Goal: Task Accomplishment & Management: Manage account settings

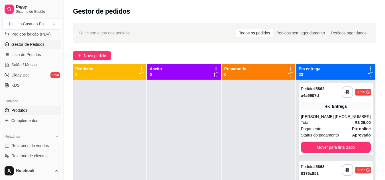
scroll to position [86, 0]
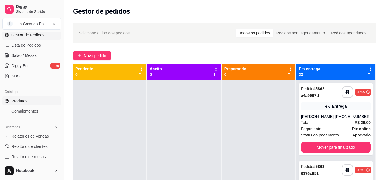
click at [31, 103] on link "Produtos" at bounding box center [31, 101] width 59 height 9
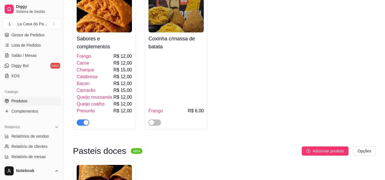
scroll to position [314, 0]
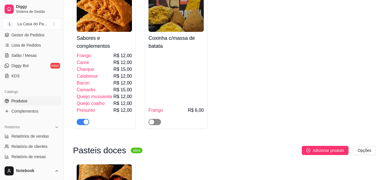
click at [155, 123] on button "button" at bounding box center [155, 122] width 13 height 6
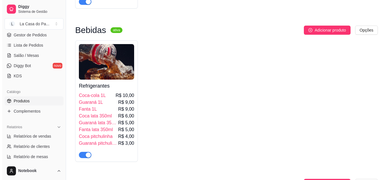
scroll to position [570, 0]
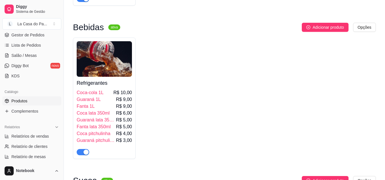
click at [109, 62] on img at bounding box center [104, 59] width 55 height 36
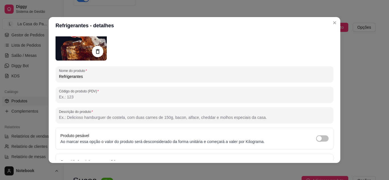
scroll to position [0, 0]
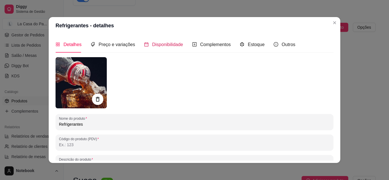
click at [168, 43] on span "Disponibilidade" at bounding box center [167, 44] width 31 height 5
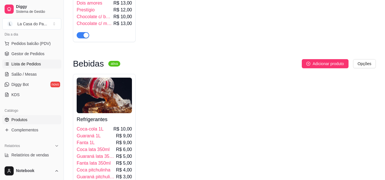
scroll to position [29, 0]
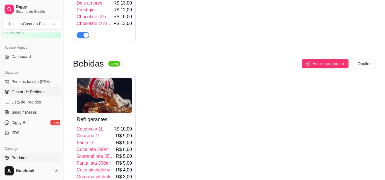
click at [28, 93] on span "Gestor de Pedidos" at bounding box center [27, 92] width 33 height 6
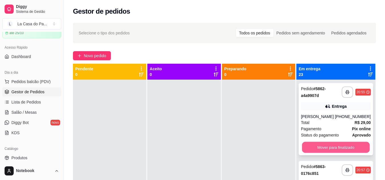
click at [330, 153] on button "Mover para finalizado" at bounding box center [336, 147] width 68 height 11
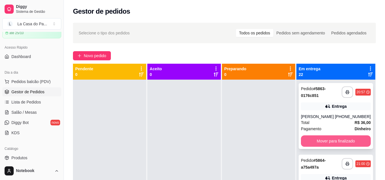
click at [328, 143] on button "Mover para finalizado" at bounding box center [336, 141] width 70 height 11
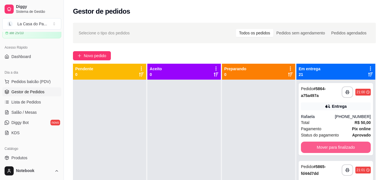
click at [328, 143] on button "Mover para finalizado" at bounding box center [336, 147] width 70 height 11
click at [329, 145] on button "Mover para finalizado" at bounding box center [336, 147] width 70 height 11
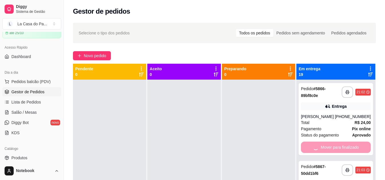
click at [329, 145] on div "Mover para finalizado" at bounding box center [336, 147] width 70 height 11
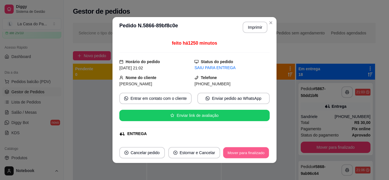
click at [244, 154] on button "Mover para finalizado" at bounding box center [247, 153] width 46 height 11
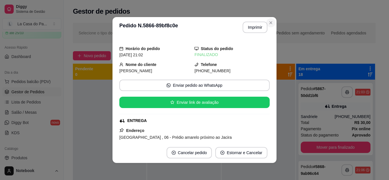
click at [271, 23] on div "**********" at bounding box center [224, 135] width 321 height 232
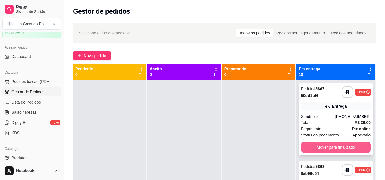
click at [334, 148] on button "Mover para finalizado" at bounding box center [336, 147] width 70 height 11
click at [334, 148] on div "Mover para finalizado" at bounding box center [336, 147] width 70 height 11
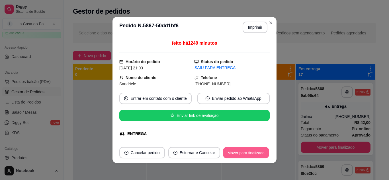
click at [232, 154] on button "Mover para finalizado" at bounding box center [247, 153] width 46 height 11
click at [232, 154] on div "Mover para finalizado" at bounding box center [246, 152] width 47 height 11
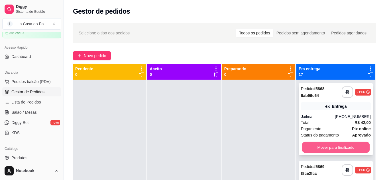
click at [324, 147] on button "Mover para finalizado" at bounding box center [336, 147] width 68 height 11
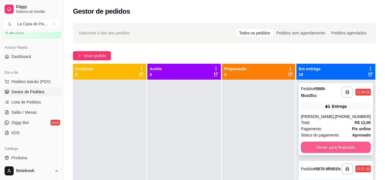
click at [323, 145] on button "Mover para finalizado" at bounding box center [336, 147] width 70 height 11
click at [323, 145] on div "Mover para finalizado" at bounding box center [336, 147] width 70 height 11
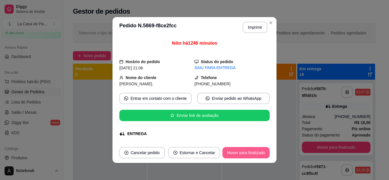
click at [251, 151] on button "Mover para finalizado" at bounding box center [246, 152] width 47 height 11
click at [251, 151] on div "Mover para finalizado" at bounding box center [246, 152] width 47 height 11
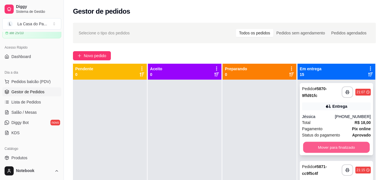
click at [320, 146] on button "Mover para finalizado" at bounding box center [336, 147] width 67 height 11
click at [320, 146] on div "Mover para finalizado" at bounding box center [336, 147] width 69 height 11
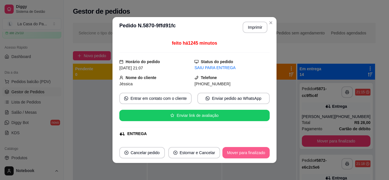
click at [239, 154] on button "Mover para finalizado" at bounding box center [246, 152] width 47 height 11
click at [239, 154] on div "Mover para finalizado" at bounding box center [246, 152] width 47 height 11
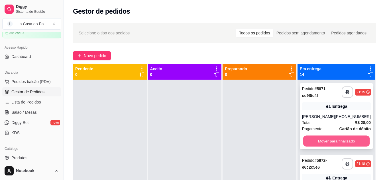
click at [329, 140] on button "Mover para finalizado" at bounding box center [336, 141] width 67 height 11
click at [324, 147] on button "Mover para finalizado" at bounding box center [336, 141] width 69 height 11
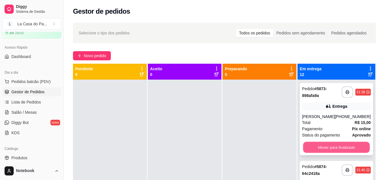
click at [321, 145] on button "Mover para finalizado" at bounding box center [336, 147] width 67 height 11
click at [321, 145] on button "Mover para finalizado" at bounding box center [336, 147] width 69 height 11
click at [320, 145] on button "Mover para finalizado" at bounding box center [336, 147] width 69 height 11
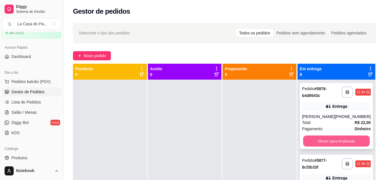
click at [318, 138] on button "Mover para finalizado" at bounding box center [336, 141] width 67 height 11
click at [342, 145] on button "Mover para finalizado" at bounding box center [336, 141] width 69 height 11
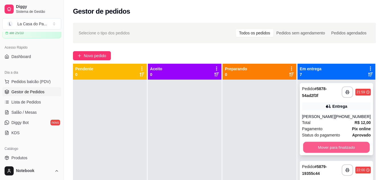
click at [341, 145] on button "Mover para finalizado" at bounding box center [336, 147] width 67 height 11
click at [341, 145] on div "Mover para finalizado" at bounding box center [336, 147] width 69 height 11
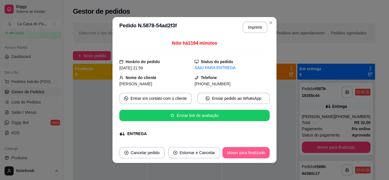
click at [244, 152] on button "Mover para finalizado" at bounding box center [246, 152] width 47 height 11
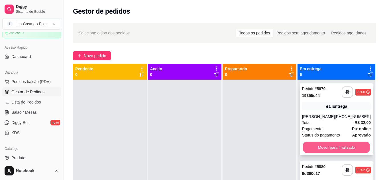
click at [323, 149] on button "Mover para finalizado" at bounding box center [336, 147] width 67 height 11
click at [322, 146] on button "Mover para finalizado" at bounding box center [336, 147] width 69 height 11
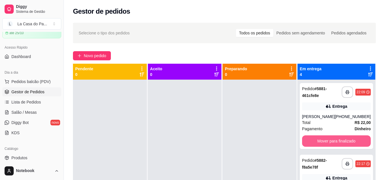
click at [322, 146] on button "Mover para finalizado" at bounding box center [336, 141] width 69 height 11
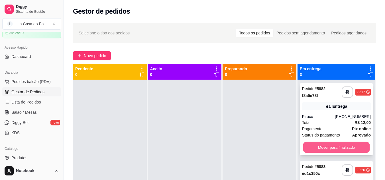
click at [322, 145] on button "Mover para finalizado" at bounding box center [336, 147] width 67 height 11
click at [322, 145] on button "Mover para finalizado" at bounding box center [336, 147] width 69 height 11
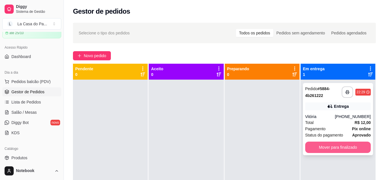
click at [322, 146] on button "Mover para finalizado" at bounding box center [338, 147] width 66 height 11
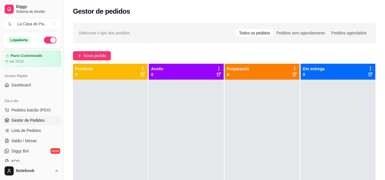
drag, startPoint x: 0, startPoint y: 194, endPoint x: 194, endPoint y: 123, distance: 206.7
click at [199, 115] on div at bounding box center [186, 170] width 75 height 180
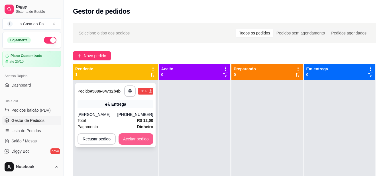
click at [137, 139] on button "Aceitar pedido" at bounding box center [136, 138] width 35 height 11
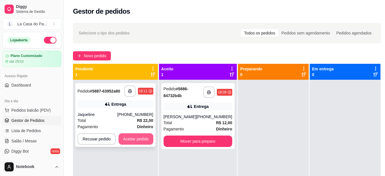
click at [137, 139] on button "Aceitar pedido" at bounding box center [136, 138] width 35 height 11
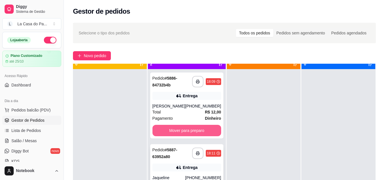
scroll to position [16, 0]
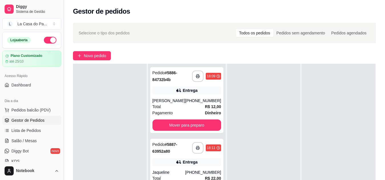
click at [64, 12] on button "Toggle Sidebar" at bounding box center [63, 90] width 5 height 180
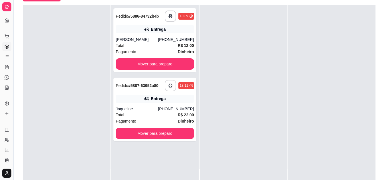
scroll to position [86, 0]
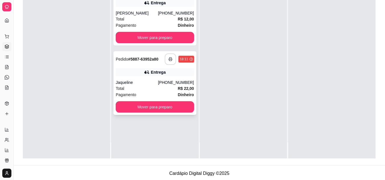
click at [170, 59] on icon "button" at bounding box center [170, 59] width 4 height 4
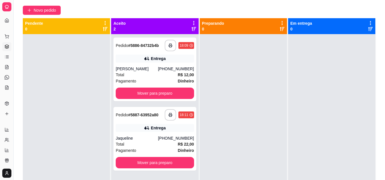
scroll to position [29, 0]
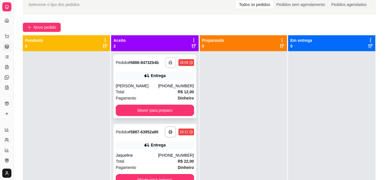
click at [167, 60] on button "button" at bounding box center [170, 62] width 11 height 11
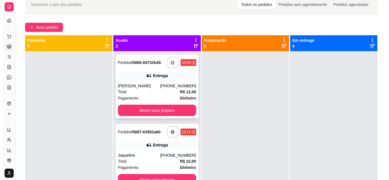
scroll to position [0, 0]
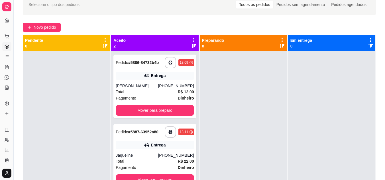
click at [133, 90] on div "Total R$ 12,00" at bounding box center [155, 92] width 78 height 6
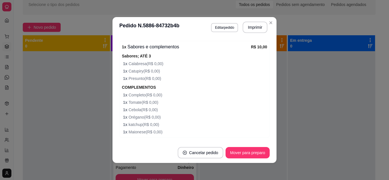
scroll to position [200, 0]
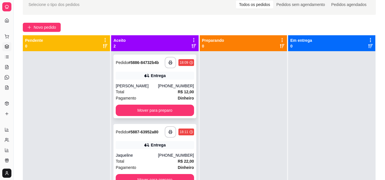
click at [133, 104] on div "**********" at bounding box center [154, 87] width 83 height 64
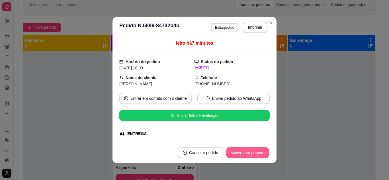
click at [239, 152] on button "Mover para preparo" at bounding box center [247, 153] width 43 height 11
click at [239, 152] on div "Mover para preparo" at bounding box center [248, 152] width 44 height 11
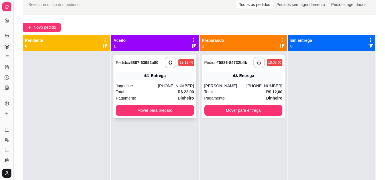
click at [145, 100] on div "Pagamento Dinheiro" at bounding box center [155, 98] width 78 height 6
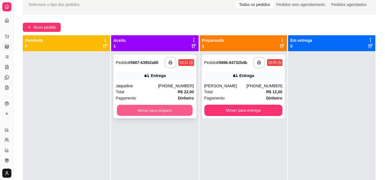
click at [139, 111] on button "Mover para preparo" at bounding box center [155, 110] width 76 height 11
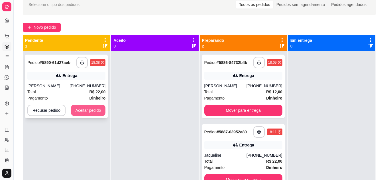
click at [89, 112] on button "Aceitar pedido" at bounding box center [88, 110] width 35 height 11
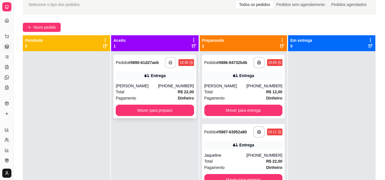
click at [170, 64] on icon "button" at bounding box center [171, 63] width 4 height 4
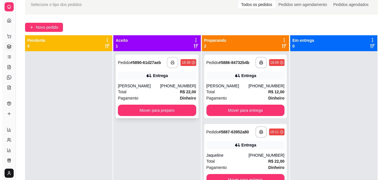
scroll to position [0, 0]
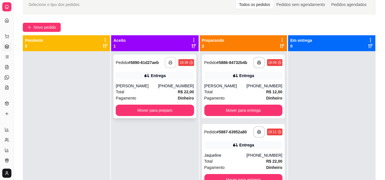
click at [148, 92] on div "Total R$ 22,00" at bounding box center [155, 92] width 78 height 6
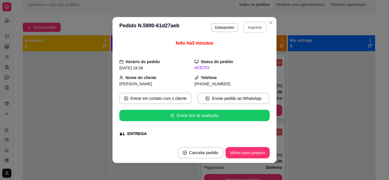
click at [250, 31] on button "Imprimir" at bounding box center [255, 27] width 24 height 11
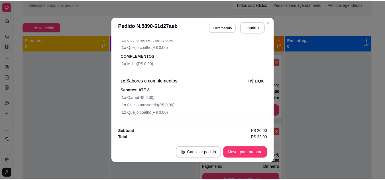
scroll to position [218, 0]
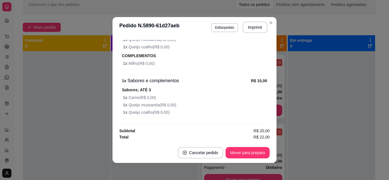
drag, startPoint x: 115, startPoint y: 103, endPoint x: 101, endPoint y: 109, distance: 15.3
click at [107, 106] on div "**********" at bounding box center [194, 90] width 389 height 180
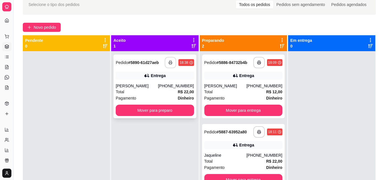
click at [119, 105] on div "**********" at bounding box center [154, 87] width 83 height 64
click at [219, 93] on div "Total R$ 12,00" at bounding box center [243, 92] width 78 height 6
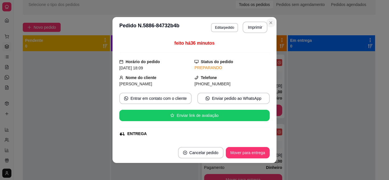
click at [269, 23] on div "Novo pedido" at bounding box center [199, 27] width 353 height 9
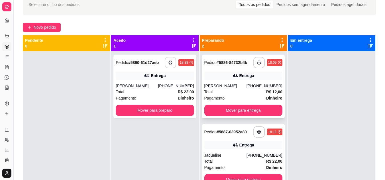
click at [234, 83] on div "[PERSON_NAME]" at bounding box center [225, 86] width 42 height 6
click at [240, 110] on button "Mover para entrega" at bounding box center [243, 110] width 78 height 11
click at [240, 110] on div "Mover para entrega" at bounding box center [243, 110] width 78 height 11
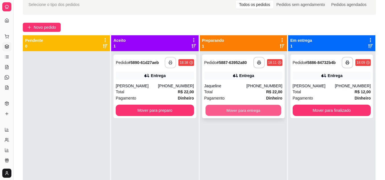
click at [233, 111] on button "Mover para entrega" at bounding box center [244, 110] width 76 height 11
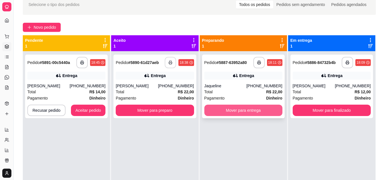
click at [228, 108] on button "Mover para entrega" at bounding box center [243, 110] width 78 height 11
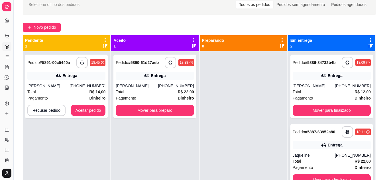
drag, startPoint x: 234, startPoint y: 83, endPoint x: 320, endPoint y: 129, distance: 97.2
click at [241, 92] on div at bounding box center [243, 141] width 87 height 180
click at [292, 123] on div "**********" at bounding box center [199, 125] width 353 height 180
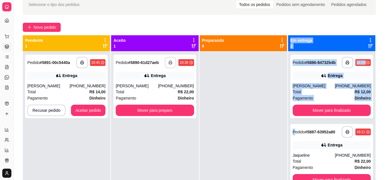
click at [227, 143] on div at bounding box center [243, 141] width 87 height 180
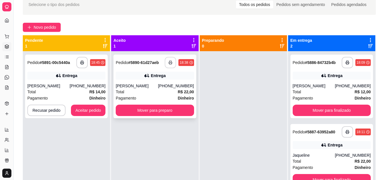
click at [187, 105] on div "**********" at bounding box center [154, 87] width 83 height 64
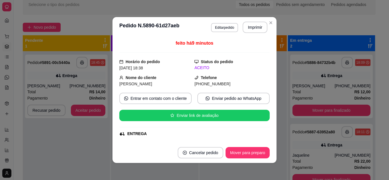
click at [104, 144] on div "**********" at bounding box center [66, 141] width 87 height 180
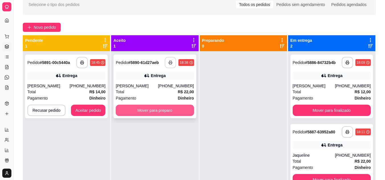
click at [157, 110] on button "Mover para preparo" at bounding box center [155, 110] width 78 height 11
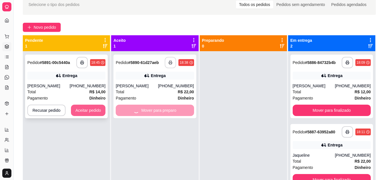
click at [87, 109] on button "Aceitar pedido" at bounding box center [88, 110] width 35 height 11
click at [87, 109] on div "Recusar pedido Aceitar pedido" at bounding box center [66, 110] width 78 height 11
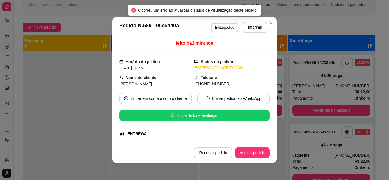
click at [123, 119] on div "**********" at bounding box center [194, 90] width 389 height 180
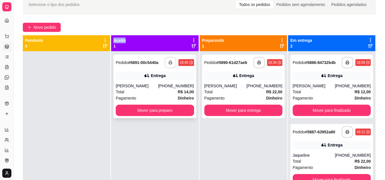
click at [165, 63] on button "button" at bounding box center [170, 62] width 11 height 11
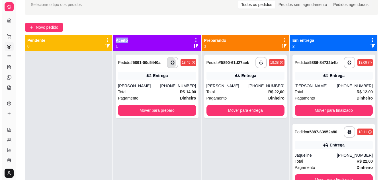
scroll to position [0, 0]
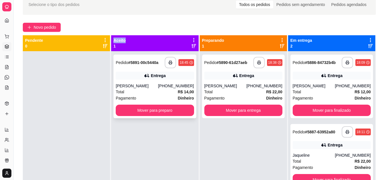
click at [168, 91] on div "Total R$ 14,00" at bounding box center [155, 92] width 78 height 6
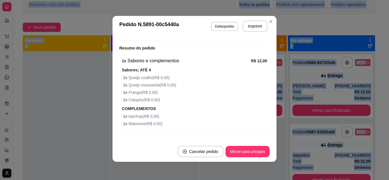
scroll to position [184, 0]
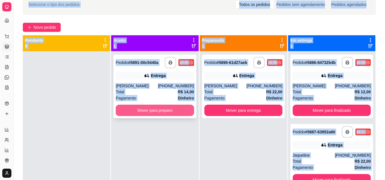
click at [161, 110] on button "Mover para preparo" at bounding box center [155, 110] width 78 height 11
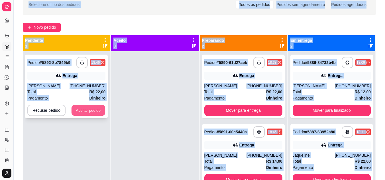
click at [78, 107] on button "Aceitar pedido" at bounding box center [89, 110] width 34 height 11
click at [78, 107] on div "Recusar pedido Aceitar pedido" at bounding box center [66, 110] width 78 height 11
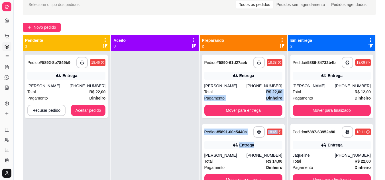
drag, startPoint x: 256, startPoint y: 91, endPoint x: 277, endPoint y: 139, distance: 52.2
click at [277, 139] on div "**********" at bounding box center [243, 141] width 87 height 180
click at [85, 115] on button "Aceitar pedido" at bounding box center [89, 110] width 34 height 11
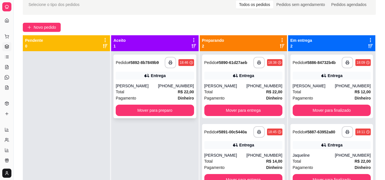
click at [162, 63] on div "**********" at bounding box center [155, 62] width 78 height 11
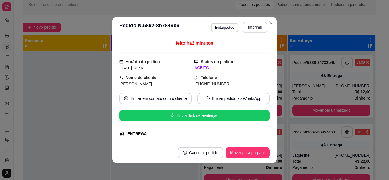
click at [257, 28] on button "Imprimir" at bounding box center [255, 27] width 25 height 11
click at [174, 86] on div "[PERSON_NAME]" at bounding box center [156, 84] width 75 height 6
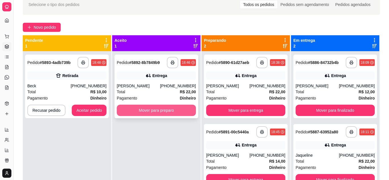
click at [150, 113] on button "Mover para preparo" at bounding box center [156, 110] width 79 height 11
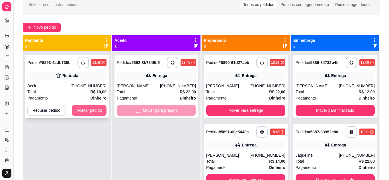
click at [82, 107] on button "Aceitar pedido" at bounding box center [89, 110] width 35 height 11
click at [82, 107] on div "Recusar pedido Aceitar pedido" at bounding box center [66, 110] width 79 height 11
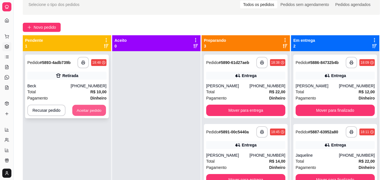
click at [97, 110] on button "Aceitar pedido" at bounding box center [89, 110] width 34 height 11
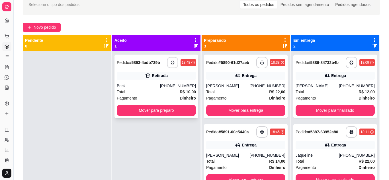
click at [173, 61] on button "button" at bounding box center [172, 62] width 11 height 11
click at [156, 95] on div "Total R$ 10,00" at bounding box center [156, 92] width 79 height 6
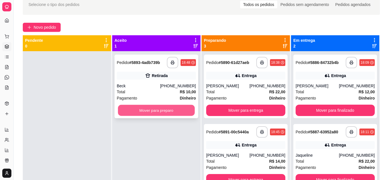
click at [124, 110] on button "Mover para preparo" at bounding box center [156, 110] width 77 height 11
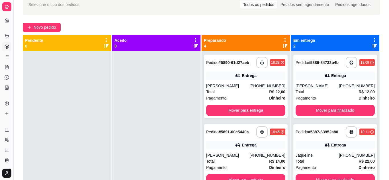
click at [128, 113] on div at bounding box center [156, 141] width 88 height 180
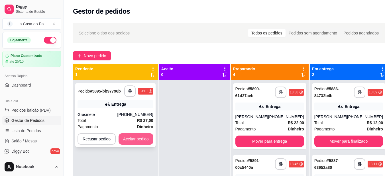
click at [145, 141] on button "Aceitar pedido" at bounding box center [136, 138] width 35 height 11
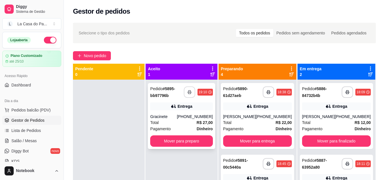
click at [192, 92] on icon "button" at bounding box center [190, 92] width 4 height 4
click at [182, 125] on div "Total R$ 27,00" at bounding box center [181, 123] width 62 height 6
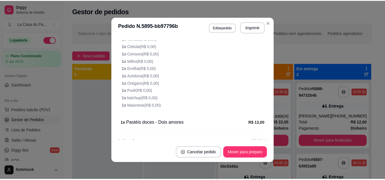
scroll to position [267, 0]
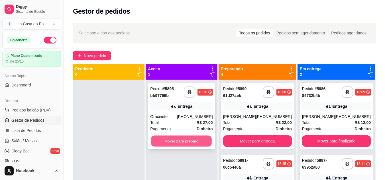
click at [170, 142] on button "Mover para preparo" at bounding box center [181, 141] width 61 height 11
click at [170, 142] on div "Mover para preparo" at bounding box center [181, 141] width 62 height 11
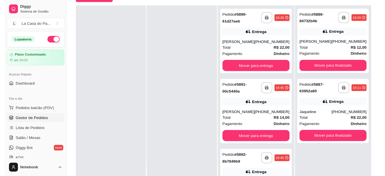
scroll to position [0, 0]
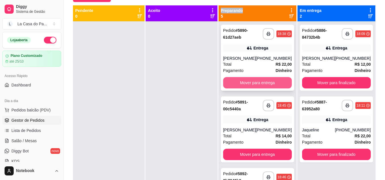
click at [238, 88] on button "Mover para entrega" at bounding box center [257, 82] width 69 height 11
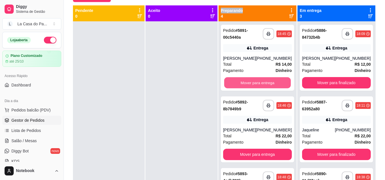
click at [238, 85] on button "Mover para entrega" at bounding box center [257, 83] width 67 height 11
click at [238, 85] on div "Mover para entrega" at bounding box center [257, 82] width 69 height 11
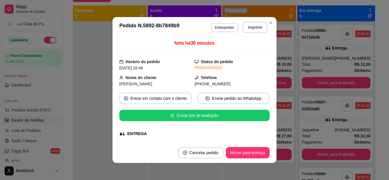
click at [92, 92] on div at bounding box center [110, 111] width 74 height 180
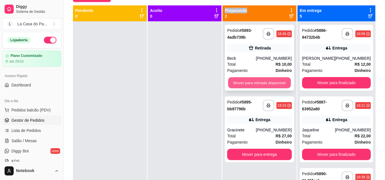
click at [253, 87] on button "Mover para retirada disponível" at bounding box center [259, 83] width 63 height 11
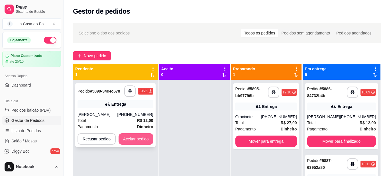
click at [144, 143] on button "Aceitar pedido" at bounding box center [136, 138] width 35 height 11
click at [144, 143] on div "Recusar pedido Aceitar pedido" at bounding box center [116, 138] width 76 height 11
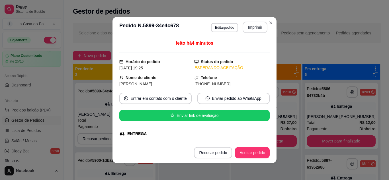
click at [254, 24] on button "Imprimir" at bounding box center [255, 27] width 25 height 11
click at [86, 159] on span "Pedido" at bounding box center [84, 161] width 13 height 5
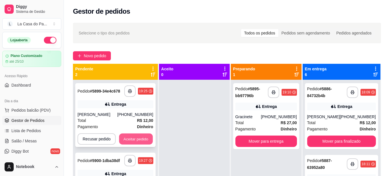
click at [137, 141] on button "Aceitar pedido" at bounding box center [136, 139] width 34 height 11
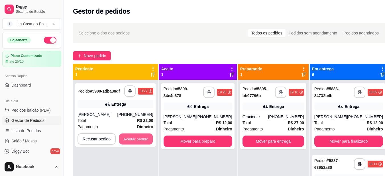
click at [136, 140] on button "Aceitar pedido" at bounding box center [136, 139] width 34 height 11
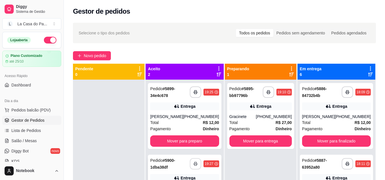
click at [194, 164] on icon "button" at bounding box center [196, 164] width 4 height 4
click at [180, 123] on div "Total R$ 12,00" at bounding box center [184, 123] width 69 height 6
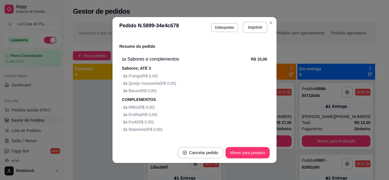
scroll to position [200, 0]
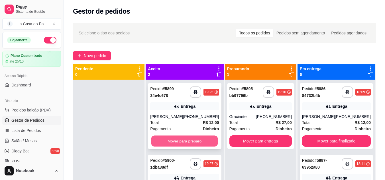
click at [185, 140] on button "Mover para preparo" at bounding box center [184, 141] width 67 height 11
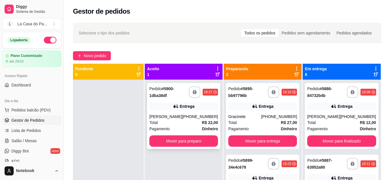
click at [185, 122] on div "Total R$ 22,00" at bounding box center [183, 123] width 69 height 6
click at [168, 139] on button "Mover para preparo" at bounding box center [183, 141] width 69 height 11
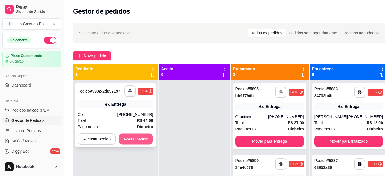
click at [149, 139] on button "Aceitar pedido" at bounding box center [136, 139] width 34 height 11
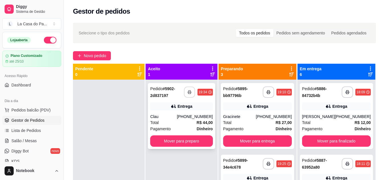
click at [192, 92] on button "button" at bounding box center [189, 92] width 11 height 11
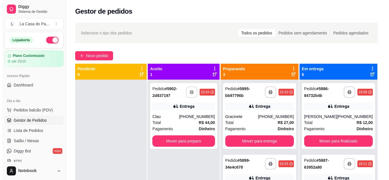
scroll to position [0, 0]
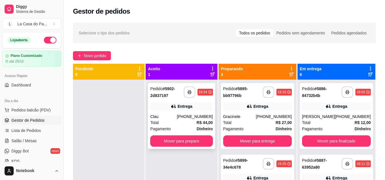
drag, startPoint x: 174, startPoint y: 119, endPoint x: 173, endPoint y: 123, distance: 3.4
click at [173, 123] on div "**********" at bounding box center [181, 116] width 67 height 66
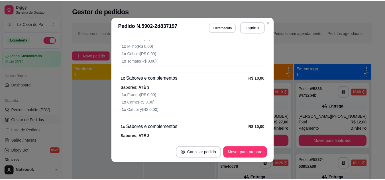
scroll to position [308, 0]
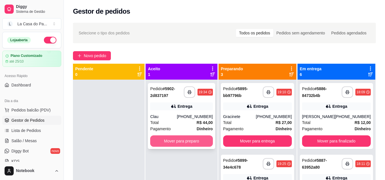
click at [162, 141] on button "Mover para preparo" at bounding box center [181, 141] width 62 height 11
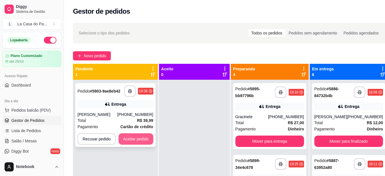
click at [141, 139] on button "Aceitar pedido" at bounding box center [136, 138] width 35 height 11
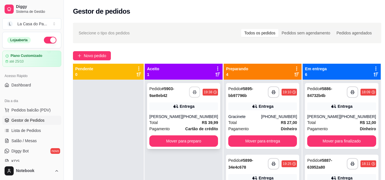
click at [194, 93] on rect "button" at bounding box center [195, 93] width 2 height 1
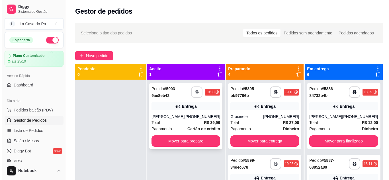
scroll to position [0, 0]
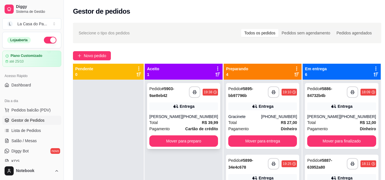
click at [172, 119] on div "[PERSON_NAME]" at bounding box center [165, 117] width 33 height 6
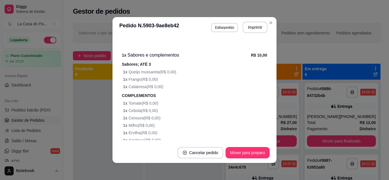
scroll to position [279, 0]
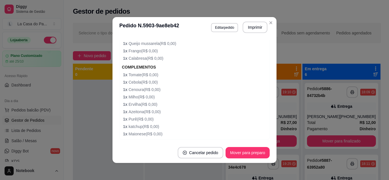
click at [204, 75] on span "1 x Tomate ( R$ 0,00 )" at bounding box center [195, 75] width 144 height 6
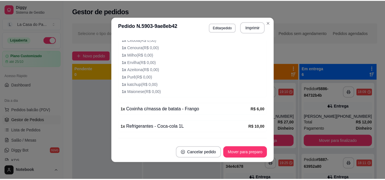
scroll to position [336, 0]
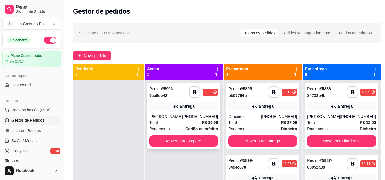
click at [180, 147] on div "**********" at bounding box center [183, 116] width 73 height 66
click at [167, 145] on button "Mover para preparo" at bounding box center [183, 141] width 69 height 11
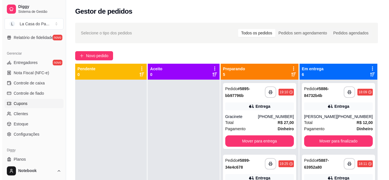
scroll to position [228, 0]
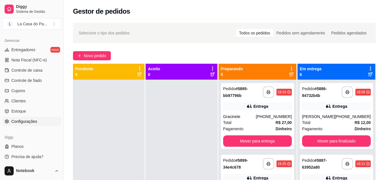
click at [29, 122] on span "Configurações" at bounding box center [24, 122] width 26 height 6
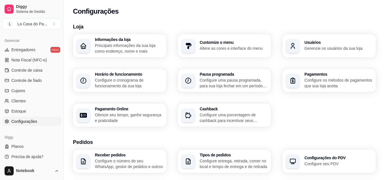
click at [116, 111] on h3 "Pagamento Online" at bounding box center [129, 109] width 68 height 4
select select "4.98"
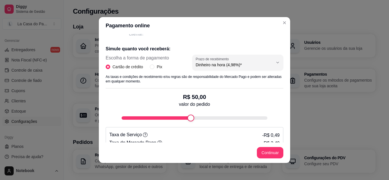
scroll to position [121, 0]
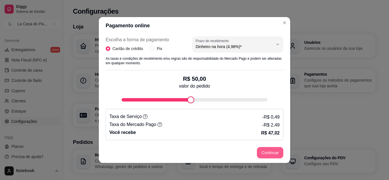
click at [269, 155] on button "Continuar" at bounding box center [270, 152] width 27 height 11
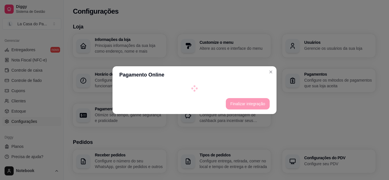
select select "4.98"
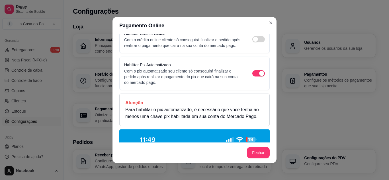
scroll to position [0, 0]
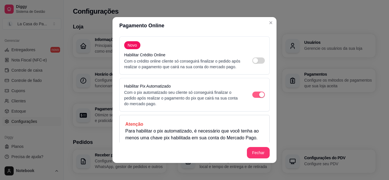
click at [259, 97] on div "button" at bounding box center [261, 94] width 5 height 5
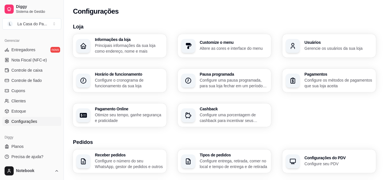
click at [143, 117] on p "Otimize seu tempo, ganhe segurança e praticidade" at bounding box center [129, 117] width 68 height 11
select select "4.98"
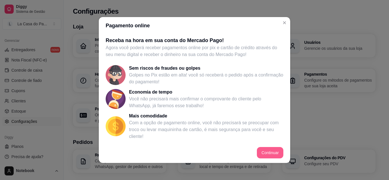
click at [261, 154] on button "Continuar" at bounding box center [270, 152] width 27 height 11
select select "4.98"
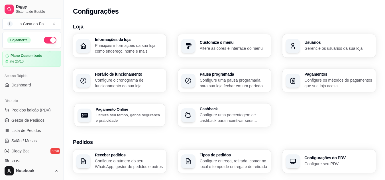
click at [127, 118] on p "Otimize seu tempo, ganhe segurança e praticidade" at bounding box center [129, 117] width 66 height 11
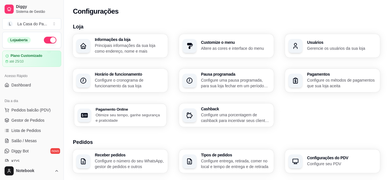
select select "4.98"
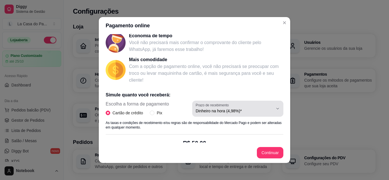
scroll to position [57, 0]
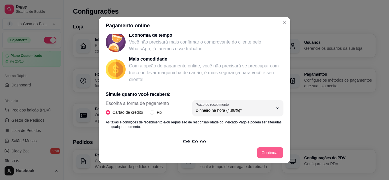
click at [267, 153] on button "Continuar" at bounding box center [270, 152] width 27 height 11
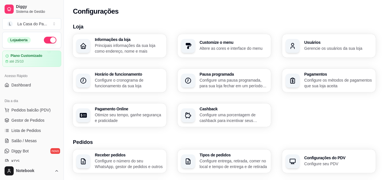
select select "4.98"
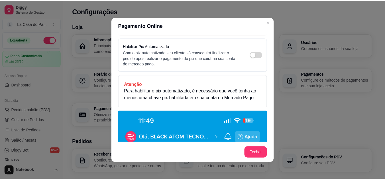
scroll to position [29, 0]
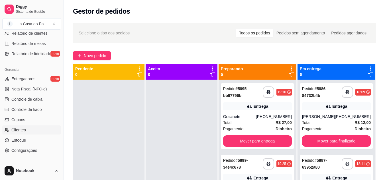
scroll to position [200, 0]
drag, startPoint x: 25, startPoint y: 149, endPoint x: 21, endPoint y: 147, distance: 4.2
click at [25, 149] on span "Configurações" at bounding box center [24, 150] width 26 height 6
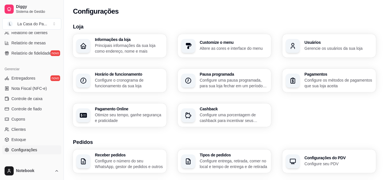
click at [117, 114] on p "Otimize seu tempo, ganhe segurança e praticidade" at bounding box center [129, 117] width 68 height 11
select select "4.98"
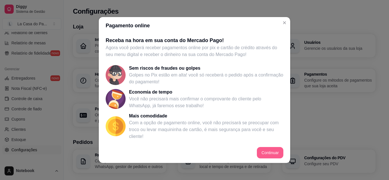
click at [260, 153] on button "Continuar" at bounding box center [270, 152] width 27 height 11
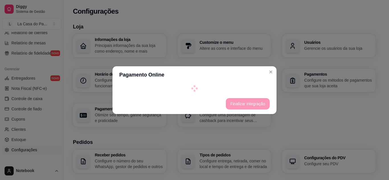
select select "4.98"
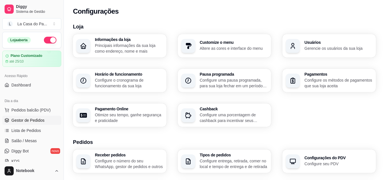
click at [27, 119] on span "Gestor de Pedidos" at bounding box center [27, 121] width 33 height 6
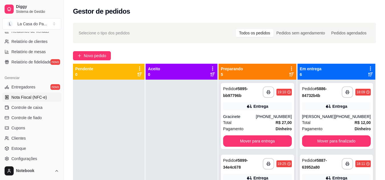
scroll to position [200, 0]
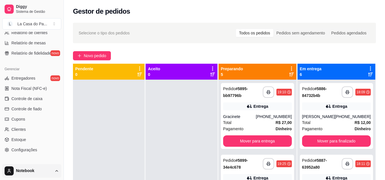
drag, startPoint x: 26, startPoint y: 152, endPoint x: 19, endPoint y: 171, distance: 21.1
click at [26, 152] on span "Configurações" at bounding box center [24, 150] width 26 height 6
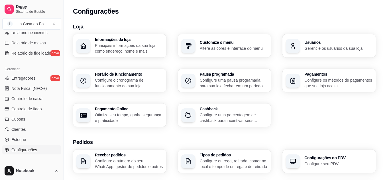
click at [97, 117] on p "Otimize seu tempo, ganhe segurança e praticidade" at bounding box center [129, 117] width 68 height 11
select select "4.98"
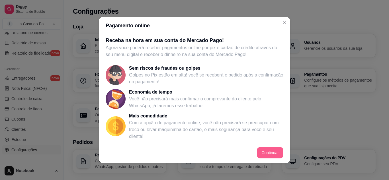
click at [270, 152] on button "Continuar" at bounding box center [270, 152] width 27 height 11
select select "4.98"
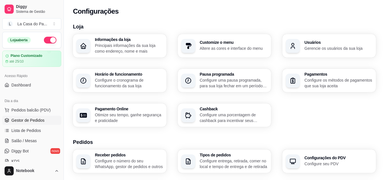
click at [26, 118] on span "Gestor de Pedidos" at bounding box center [27, 121] width 33 height 6
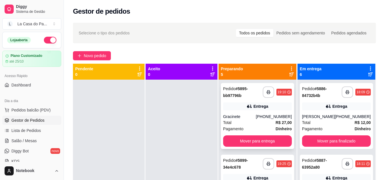
click at [245, 116] on div "Gracinete" at bounding box center [239, 117] width 33 height 6
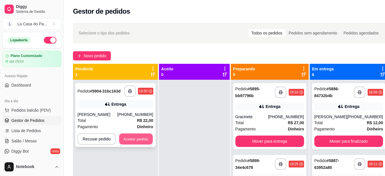
click at [142, 139] on button "Aceitar pedido" at bounding box center [136, 139] width 34 height 11
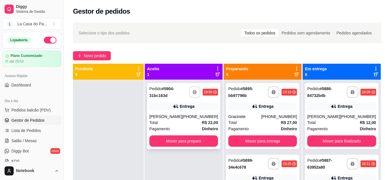
click at [192, 93] on button "button" at bounding box center [194, 92] width 11 height 11
click at [181, 121] on div "Total R$ 22,00" at bounding box center [183, 123] width 69 height 6
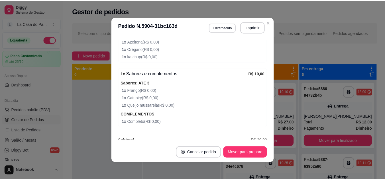
scroll to position [269, 0]
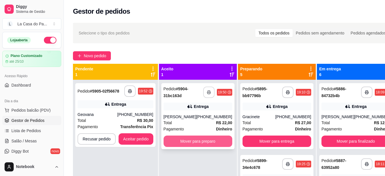
click at [191, 141] on button "Mover para preparo" at bounding box center [198, 141] width 69 height 11
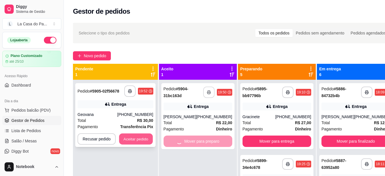
click at [144, 137] on button "Aceitar pedido" at bounding box center [136, 139] width 34 height 11
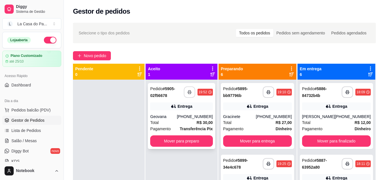
click at [191, 92] on button "button" at bounding box center [189, 92] width 11 height 11
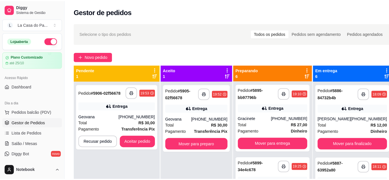
scroll to position [0, 0]
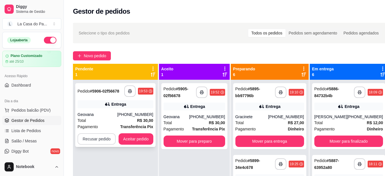
click at [99, 139] on button "Recusar pedido" at bounding box center [97, 138] width 38 height 11
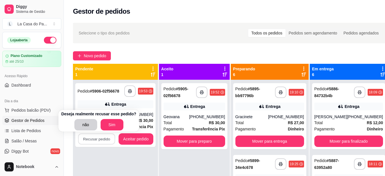
drag, startPoint x: 121, startPoint y: 122, endPoint x: 111, endPoint y: 125, distance: 11.4
click at [121, 122] on div "não Sim" at bounding box center [98, 124] width 75 height 11
click at [115, 123] on div "Deseja realmente recusar esse pedido? não Sim" at bounding box center [98, 120] width 75 height 19
click at [111, 125] on button "Sim" at bounding box center [112, 124] width 23 height 11
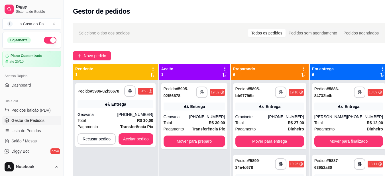
click at [121, 154] on div "**********" at bounding box center [115, 168] width 85 height 176
click at [103, 138] on button "Recusar pedido" at bounding box center [97, 138] width 38 height 11
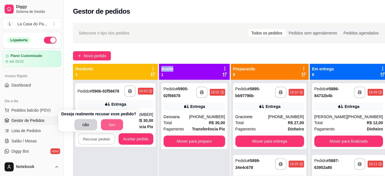
click at [101, 125] on button "Sim" at bounding box center [112, 124] width 22 height 11
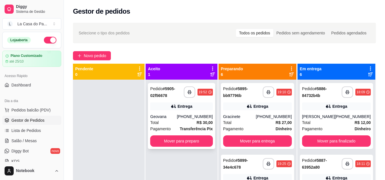
click at [177, 117] on div "Geovana" at bounding box center [163, 117] width 27 height 6
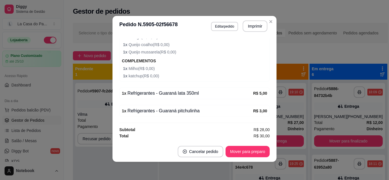
scroll to position [249, 0]
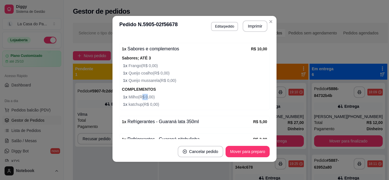
click at [146, 100] on div "COMPLEMENTOS 1 x Milho ( R$ 0,00 ) 1 x katchup ( R$ 0,00 )" at bounding box center [194, 97] width 145 height 22
click at [143, 109] on div "1 x Sabores e complementos R$ 10,00 Sabores; ATÉ 3 1 x Frango ( R$ 0,00 ) 1 x Q…" at bounding box center [194, 76] width 151 height 67
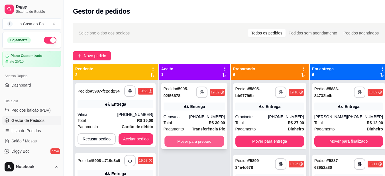
click at [177, 141] on button "Mover para preparo" at bounding box center [194, 141] width 60 height 11
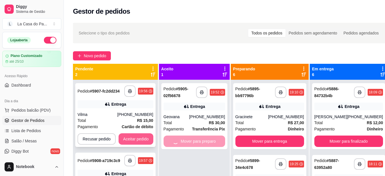
click at [145, 139] on button "Aceitar pedido" at bounding box center [136, 138] width 35 height 11
click at [145, 139] on div "Recusar pedido Aceitar pedido" at bounding box center [116, 138] width 76 height 11
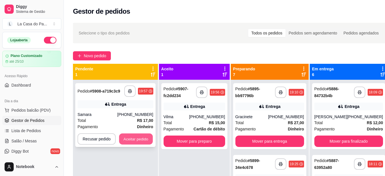
click at [134, 139] on button "Aceitar pedido" at bounding box center [136, 139] width 34 height 11
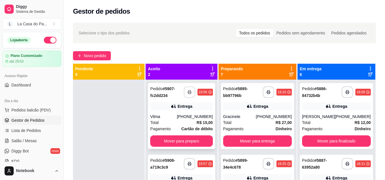
click at [195, 89] on button "button" at bounding box center [189, 92] width 11 height 11
click at [192, 161] on button "button" at bounding box center [189, 164] width 11 height 11
click at [165, 114] on div "**********" at bounding box center [181, 116] width 67 height 66
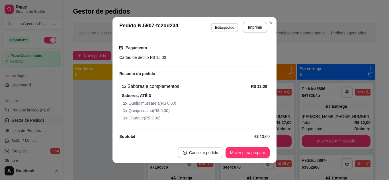
scroll to position [152, 0]
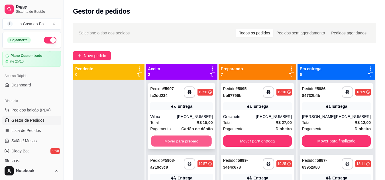
click at [195, 140] on button "Mover para preparo" at bounding box center [181, 141] width 61 height 11
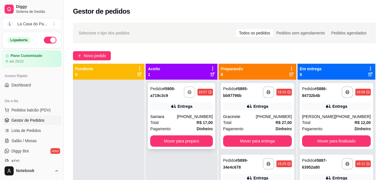
click at [174, 123] on div "Total R$ 17,00" at bounding box center [181, 123] width 62 height 6
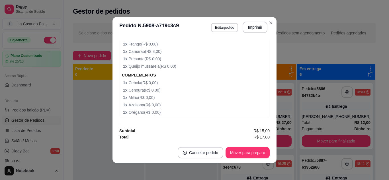
scroll to position [1, 0]
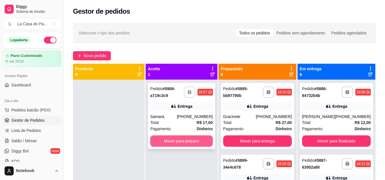
click at [185, 141] on button "Mover para preparo" at bounding box center [181, 141] width 62 height 11
click at [185, 141] on div "Mover para preparo" at bounding box center [181, 141] width 62 height 11
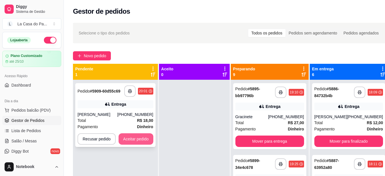
click at [133, 141] on button "Aceitar pedido" at bounding box center [136, 138] width 35 height 11
click at [133, 141] on div "Recusar pedido Aceitar pedido" at bounding box center [116, 138] width 76 height 11
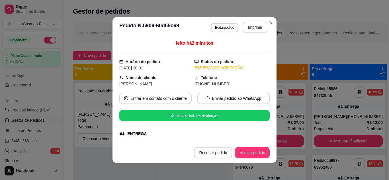
click at [255, 27] on button "Imprimir" at bounding box center [255, 27] width 25 height 11
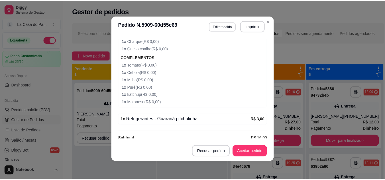
scroll to position [236, 0]
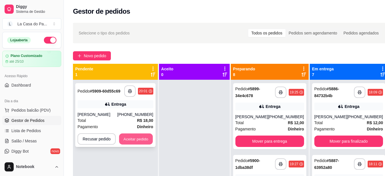
click at [137, 139] on button "Aceitar pedido" at bounding box center [136, 139] width 34 height 11
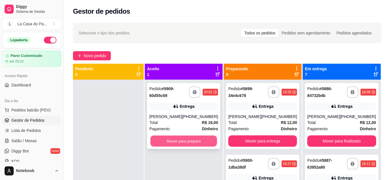
click at [197, 138] on button "Mover para preparo" at bounding box center [184, 141] width 67 height 11
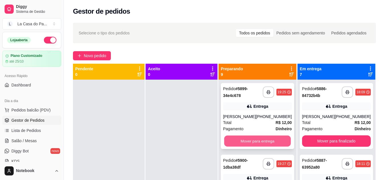
click at [235, 139] on button "Mover para entrega" at bounding box center [257, 141] width 67 height 11
click at [240, 142] on button "Mover para entrega" at bounding box center [257, 141] width 69 height 11
click at [240, 142] on button "Mover para entrega" at bounding box center [257, 141] width 67 height 11
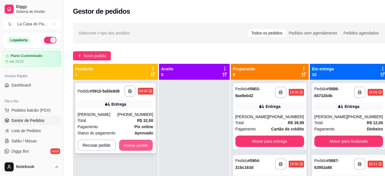
click at [145, 144] on button "Aceitar pedido" at bounding box center [136, 145] width 34 height 11
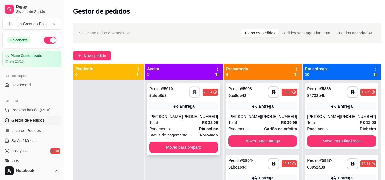
click at [191, 90] on button "button" at bounding box center [194, 92] width 11 height 11
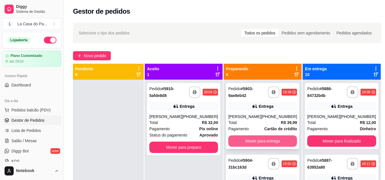
scroll to position [0, 0]
click at [259, 142] on button "Mover para entrega" at bounding box center [262, 141] width 69 height 11
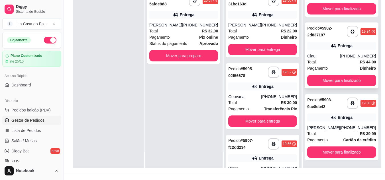
scroll to position [87, 0]
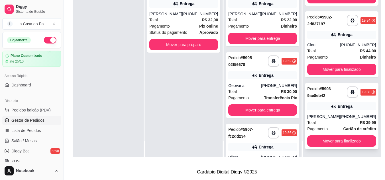
click at [330, 118] on div "[PERSON_NAME]" at bounding box center [323, 117] width 33 height 6
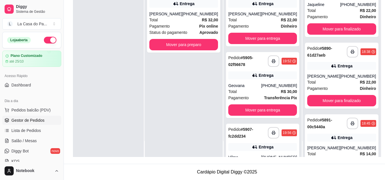
scroll to position [74, 0]
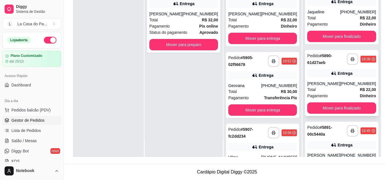
drag, startPoint x: 332, startPoint y: 70, endPoint x: 336, endPoint y: 72, distance: 4.5
click at [336, 72] on div "Entrega" at bounding box center [341, 74] width 69 height 8
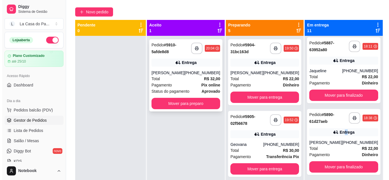
scroll to position [30, 0]
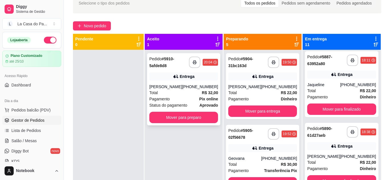
click at [178, 102] on div "Pagamento Pix online" at bounding box center [183, 99] width 69 height 6
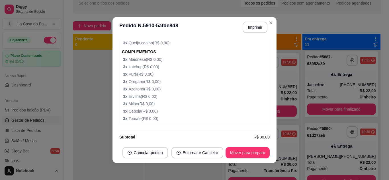
scroll to position [228, 0]
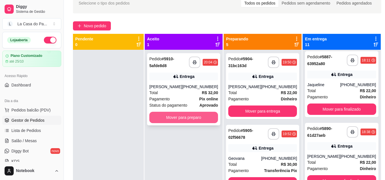
click at [202, 123] on button "Mover para preparo" at bounding box center [183, 117] width 69 height 11
click at [202, 123] on div "Mover para preparo" at bounding box center [183, 117] width 69 height 11
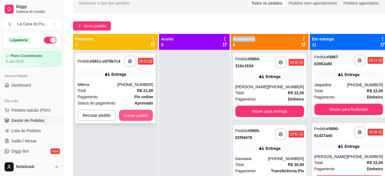
click at [138, 115] on button "Aceitar pedido" at bounding box center [136, 115] width 34 height 11
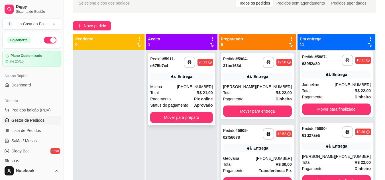
click at [199, 95] on div "Total R$ 21,00" at bounding box center [181, 93] width 62 height 6
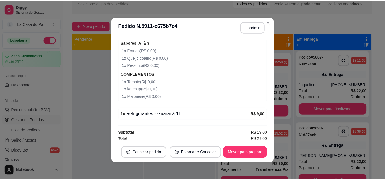
scroll to position [208, 0]
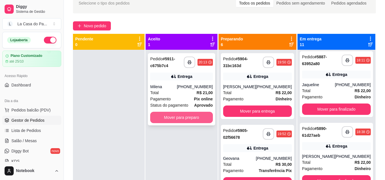
click at [176, 113] on button "Mover para preparo" at bounding box center [181, 117] width 62 height 11
click at [192, 63] on icon "button" at bounding box center [190, 62] width 4 height 4
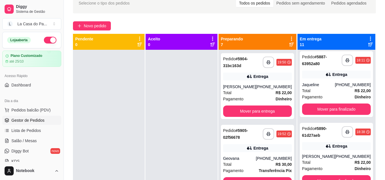
scroll to position [0, 0]
click at [256, 86] on div "[PERSON_NAME]" at bounding box center [239, 87] width 33 height 6
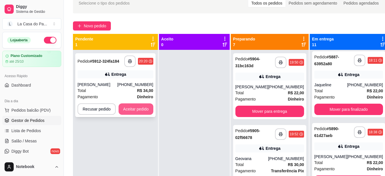
click at [143, 108] on button "Aceitar pedido" at bounding box center [136, 108] width 35 height 11
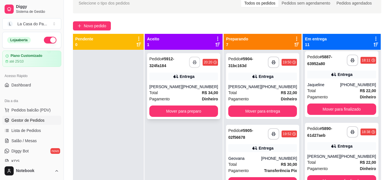
click at [194, 60] on button "button" at bounding box center [194, 62] width 11 height 11
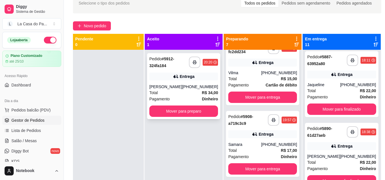
click at [181, 87] on div "[PERSON_NAME]" at bounding box center [165, 87] width 33 height 6
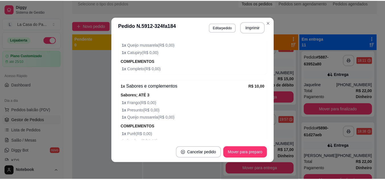
scroll to position [194, 0]
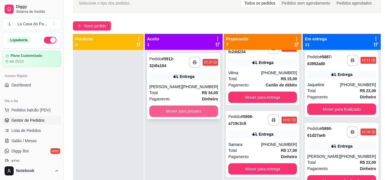
click at [184, 112] on button "Mover para preparo" at bounding box center [183, 111] width 69 height 11
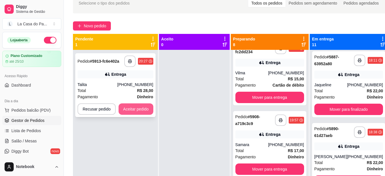
click at [138, 111] on button "Aceitar pedido" at bounding box center [136, 108] width 35 height 11
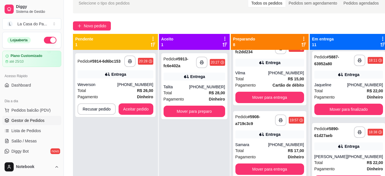
click at [199, 157] on div "**********" at bounding box center [194, 138] width 71 height 176
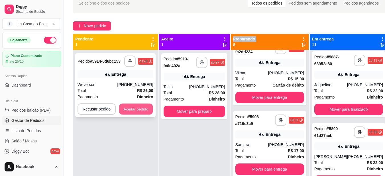
click at [140, 109] on button "Aceitar pedido" at bounding box center [136, 109] width 34 height 11
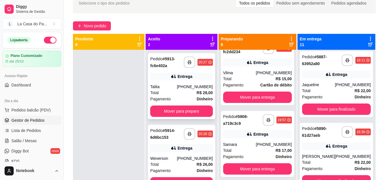
click at [215, 64] on div "**********" at bounding box center [181, 86] width 67 height 66
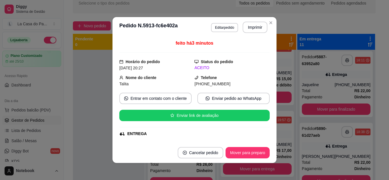
drag, startPoint x: 78, startPoint y: 96, endPoint x: 197, endPoint y: 81, distance: 119.8
click at [113, 97] on div at bounding box center [109, 140] width 72 height 180
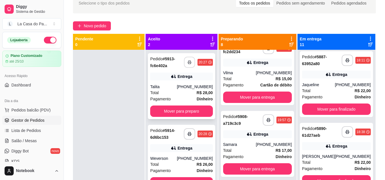
click at [192, 64] on icon "button" at bounding box center [190, 62] width 4 height 4
click at [192, 134] on icon "button" at bounding box center [190, 134] width 4 height 4
click at [169, 87] on div "Talita" at bounding box center [163, 87] width 27 height 6
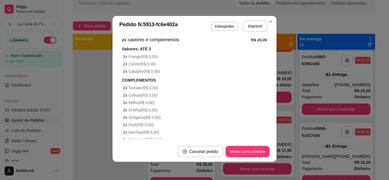
scroll to position [238, 0]
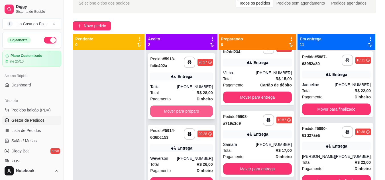
click at [160, 113] on button "Mover para preparo" at bounding box center [181, 111] width 62 height 11
click at [160, 113] on div "Mover para preparo" at bounding box center [181, 111] width 62 height 11
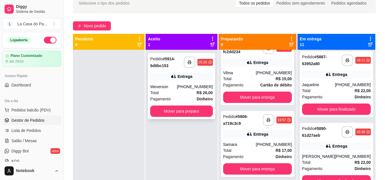
click at [176, 90] on div "Weverson" at bounding box center [163, 87] width 27 height 6
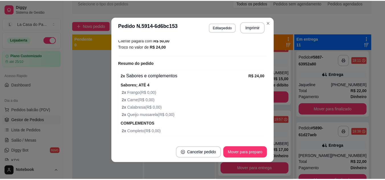
scroll to position [189, 0]
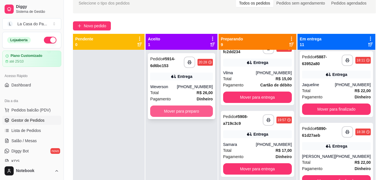
click at [202, 109] on button "Mover para preparo" at bounding box center [181, 111] width 62 height 11
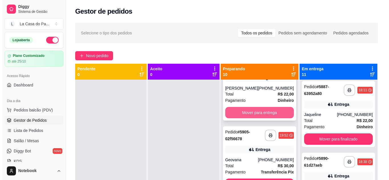
scroll to position [0, 0]
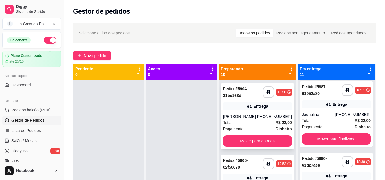
click at [251, 109] on icon at bounding box center [250, 107] width 6 height 6
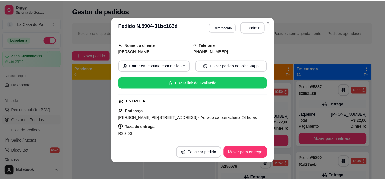
scroll to position [29, 0]
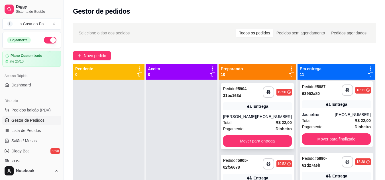
click at [259, 111] on div "**********" at bounding box center [257, 116] width 73 height 66
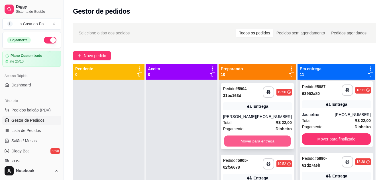
click at [251, 145] on button "Mover para entrega" at bounding box center [257, 141] width 67 height 11
click at [263, 143] on button "Mover para entrega" at bounding box center [257, 141] width 69 height 11
click at [252, 141] on button "Mover para entrega" at bounding box center [257, 141] width 69 height 11
click at [255, 143] on button "Mover para entrega" at bounding box center [257, 141] width 69 height 11
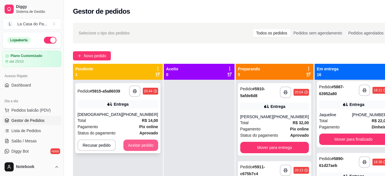
click at [125, 145] on button "Aceitar pedido" at bounding box center [140, 145] width 35 height 11
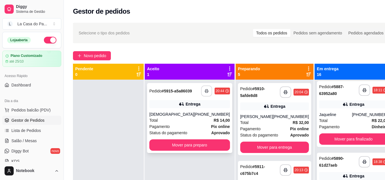
click at [205, 93] on icon "button" at bounding box center [207, 91] width 4 height 4
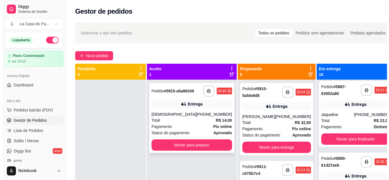
scroll to position [0, 0]
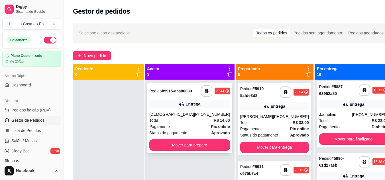
click at [171, 117] on div "[DEMOGRAPHIC_DATA]" at bounding box center [171, 115] width 45 height 6
click at [189, 114] on div "**********" at bounding box center [189, 118] width 85 height 70
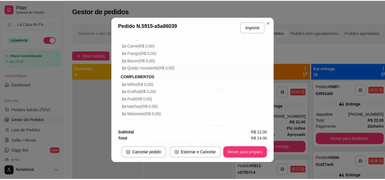
scroll to position [206, 0]
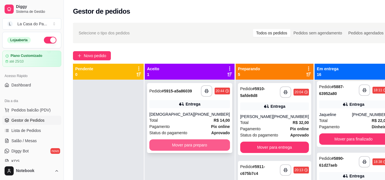
click at [175, 149] on button "Mover para preparo" at bounding box center [189, 145] width 81 height 11
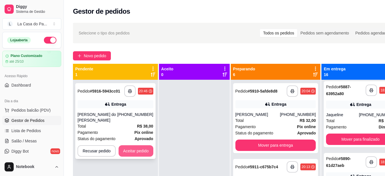
click at [133, 150] on button "Aceitar pedido" at bounding box center [136, 150] width 35 height 11
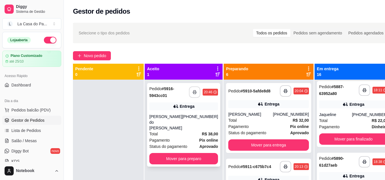
click at [190, 89] on button "button" at bounding box center [194, 92] width 11 height 11
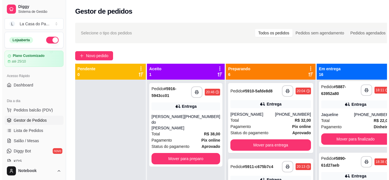
scroll to position [158, 0]
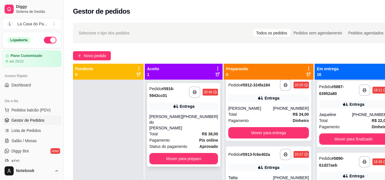
click at [186, 137] on div "Pagamento Pix online" at bounding box center [183, 140] width 69 height 6
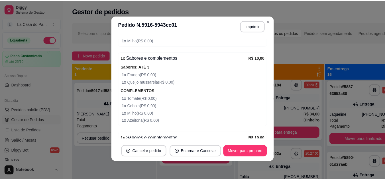
scroll to position [283, 0]
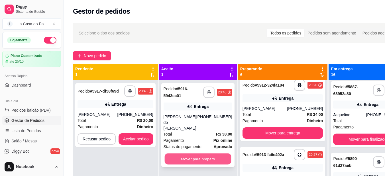
click at [189, 157] on button "Mover para preparo" at bounding box center [197, 159] width 67 height 11
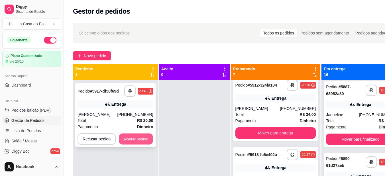
click at [147, 137] on button "Aceitar pedido" at bounding box center [136, 139] width 34 height 11
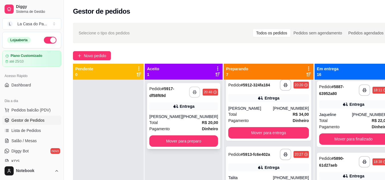
click at [194, 92] on icon "button" at bounding box center [195, 92] width 4 height 4
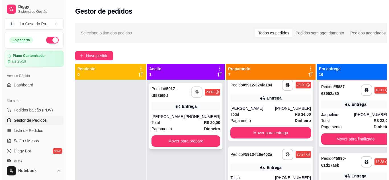
scroll to position [0, 0]
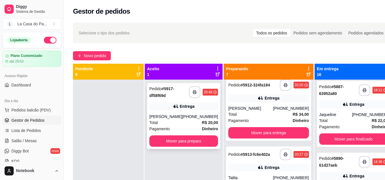
click at [183, 128] on div "Pagamento Dinheiro" at bounding box center [183, 129] width 69 height 6
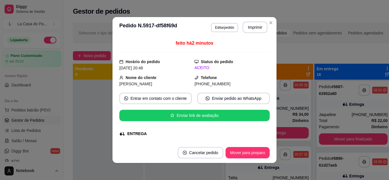
click at [184, 127] on div at bounding box center [194, 127] width 151 height 1
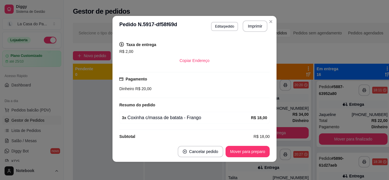
scroll to position [121, 0]
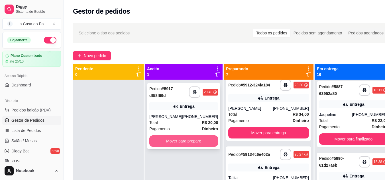
click at [178, 143] on button "Mover para preparo" at bounding box center [183, 141] width 69 height 11
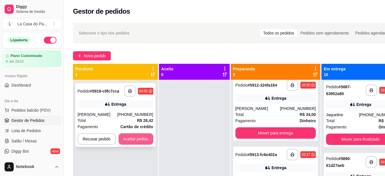
click at [143, 137] on button "Aceitar pedido" at bounding box center [136, 138] width 35 height 11
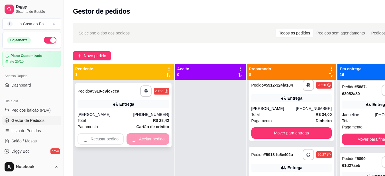
click at [143, 137] on div "Recusar pedido Aceitar pedido" at bounding box center [124, 138] width 92 height 11
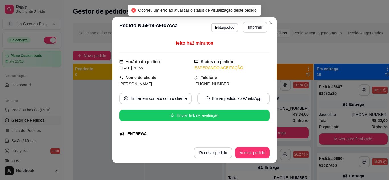
click at [247, 25] on button "Imprimir" at bounding box center [255, 27] width 25 height 11
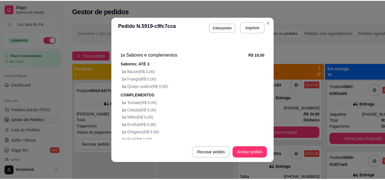
scroll to position [277, 0]
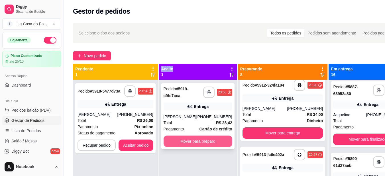
click at [173, 138] on button "Mover para preparo" at bounding box center [198, 141] width 69 height 11
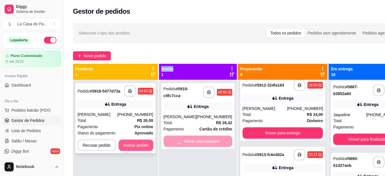
click at [152, 146] on button "Aceitar pedido" at bounding box center [136, 145] width 35 height 11
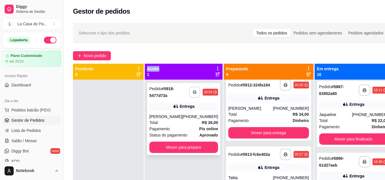
click at [198, 96] on button "button" at bounding box center [194, 92] width 11 height 11
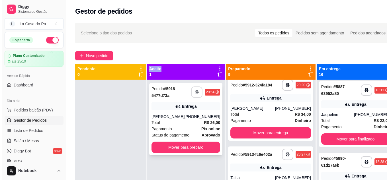
scroll to position [0, 0]
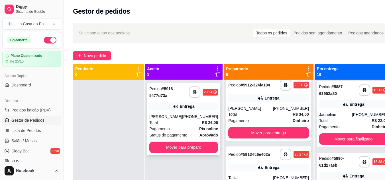
click at [179, 119] on div "[PERSON_NAME]" at bounding box center [165, 117] width 33 height 6
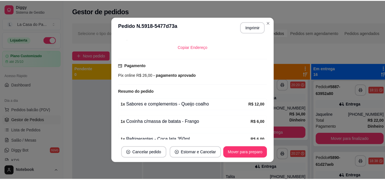
scroll to position [156, 0]
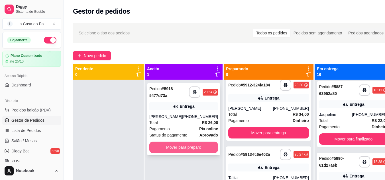
click at [162, 146] on button "Mover para preparo" at bounding box center [183, 147] width 69 height 11
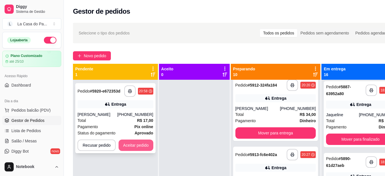
click at [139, 150] on button "Aceitar pedido" at bounding box center [136, 145] width 35 height 11
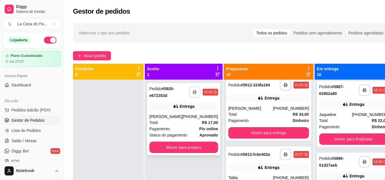
click at [192, 90] on button "button" at bounding box center [194, 92] width 11 height 11
click at [194, 91] on icon "button" at bounding box center [195, 92] width 4 height 4
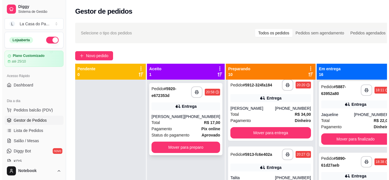
scroll to position [0, 0]
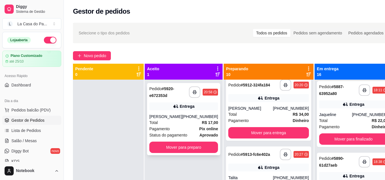
click at [189, 120] on div "Total R$ 17,00" at bounding box center [183, 123] width 69 height 6
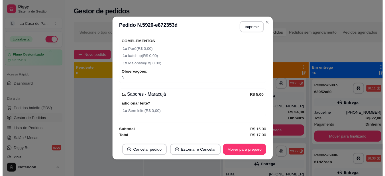
scroll to position [233, 0]
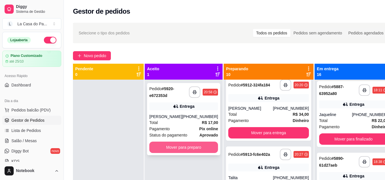
click at [161, 144] on button "Mover para preparo" at bounding box center [183, 147] width 69 height 11
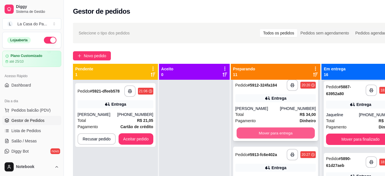
click at [251, 139] on button "Mover para entrega" at bounding box center [276, 133] width 78 height 11
click at [251, 139] on button "Mover para entrega" at bounding box center [275, 132] width 81 height 11
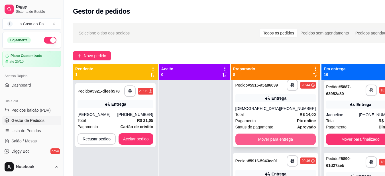
click at [253, 145] on button "Mover para entrega" at bounding box center [275, 139] width 81 height 11
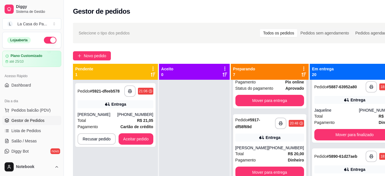
scroll to position [243, 0]
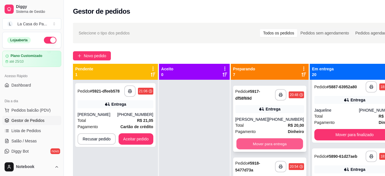
click at [250, 145] on button "Mover para entrega" at bounding box center [269, 144] width 67 height 11
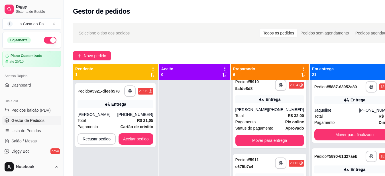
scroll to position [0, 0]
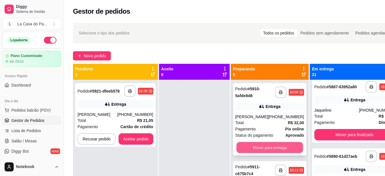
click at [258, 152] on button "Mover para entrega" at bounding box center [269, 147] width 67 height 11
click at [260, 148] on button "Mover para entrega" at bounding box center [269, 147] width 69 height 11
click at [260, 148] on div "Mover para entrega" at bounding box center [269, 147] width 69 height 11
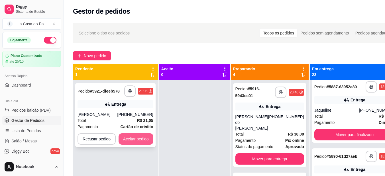
click at [143, 139] on button "Aceitar pedido" at bounding box center [136, 138] width 35 height 11
click at [143, 139] on div "Recusar pedido Aceitar pedido" at bounding box center [116, 138] width 76 height 11
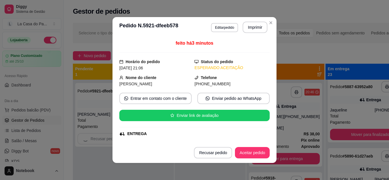
click at [94, 169] on div "**********" at bounding box center [123, 170] width 101 height 180
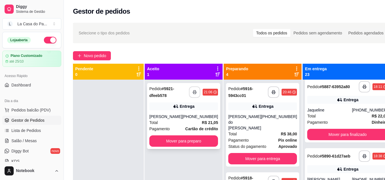
click at [196, 95] on button "button" at bounding box center [194, 92] width 11 height 11
click at [175, 119] on div "[PERSON_NAME]" at bounding box center [165, 117] width 33 height 6
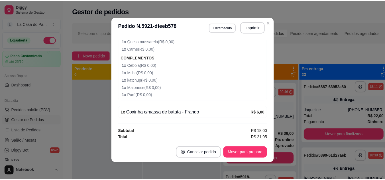
scroll to position [224, 0]
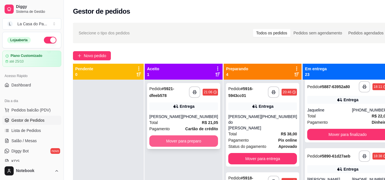
click at [173, 138] on button "Mover para preparo" at bounding box center [183, 141] width 69 height 11
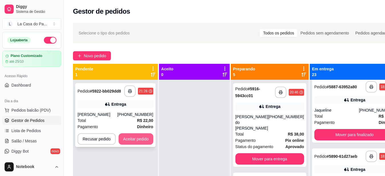
click at [136, 135] on button "Aceitar pedido" at bounding box center [136, 138] width 35 height 11
click at [136, 135] on div "Recusar pedido Aceitar pedido" at bounding box center [116, 138] width 76 height 11
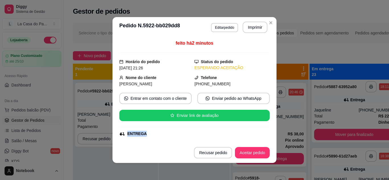
click at [94, 169] on div "**********" at bounding box center [115, 170] width 85 height 180
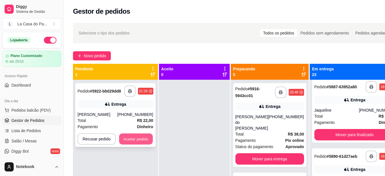
click at [144, 139] on button "Aceitar pedido" at bounding box center [136, 139] width 34 height 11
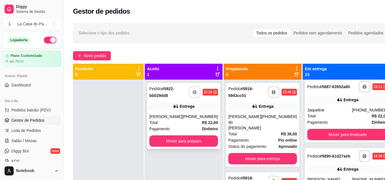
click at [190, 94] on button "button" at bounding box center [194, 92] width 11 height 11
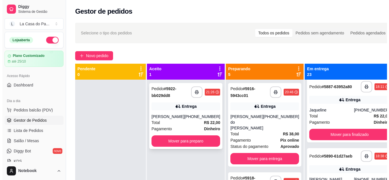
scroll to position [0, 0]
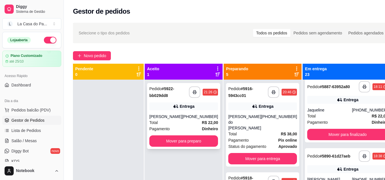
click at [166, 121] on div "Total R$ 22,00" at bounding box center [183, 123] width 69 height 6
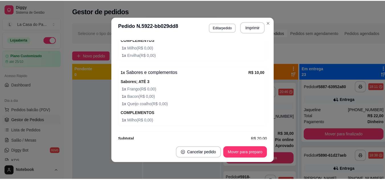
scroll to position [254, 0]
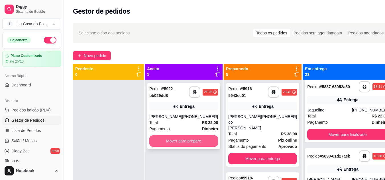
click at [212, 143] on button "Mover para preparo" at bounding box center [183, 141] width 69 height 11
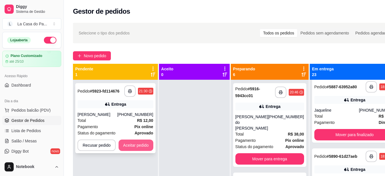
click at [142, 147] on button "Aceitar pedido" at bounding box center [136, 145] width 35 height 11
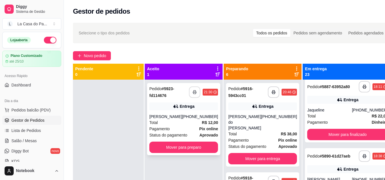
click at [194, 92] on icon "button" at bounding box center [195, 92] width 4 height 4
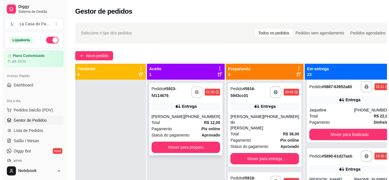
scroll to position [0, 0]
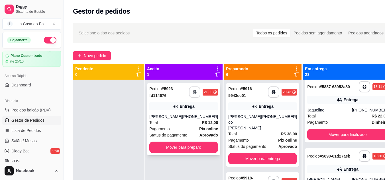
drag, startPoint x: 194, startPoint y: 96, endPoint x: 196, endPoint y: 121, distance: 25.7
click at [196, 121] on div "Total R$ 12,00" at bounding box center [183, 123] width 69 height 6
click at [235, 131] on span "Total" at bounding box center [232, 134] width 9 height 6
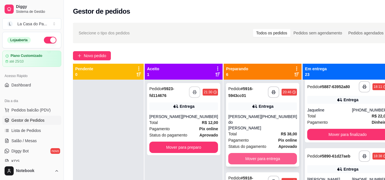
click at [269, 153] on button "Mover para entrega" at bounding box center [262, 158] width 69 height 11
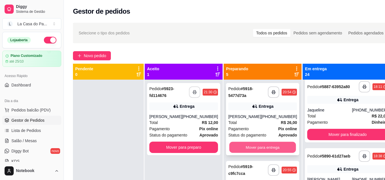
click at [251, 146] on button "Mover para entrega" at bounding box center [262, 147] width 67 height 11
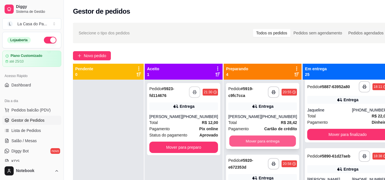
click at [256, 142] on button "Mover para entrega" at bounding box center [262, 141] width 67 height 11
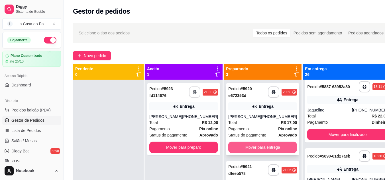
click at [252, 145] on button "Mover para entrega" at bounding box center [262, 147] width 69 height 11
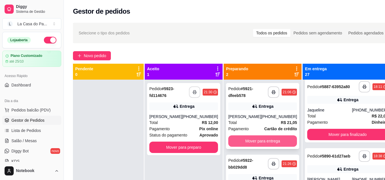
click at [253, 141] on button "Mover para entrega" at bounding box center [262, 141] width 69 height 11
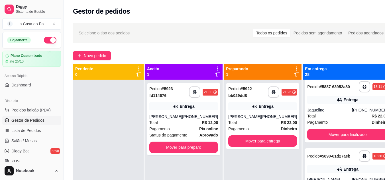
click at [261, 180] on html "**********" at bounding box center [192, 90] width 385 height 180
drag, startPoint x: 212, startPoint y: 19, endPoint x: 218, endPoint y: 17, distance: 6.5
click at [218, 17] on div "Gestor de pedidos" at bounding box center [233, 9] width 338 height 19
click at [186, 121] on div "Total R$ 12,00" at bounding box center [183, 123] width 69 height 6
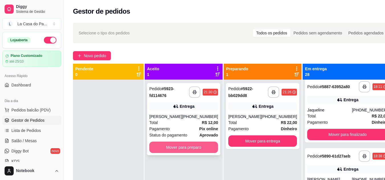
click at [184, 151] on button "Mover para preparo" at bounding box center [183, 147] width 69 height 11
click at [184, 151] on div "Mover para preparo" at bounding box center [183, 147] width 69 height 11
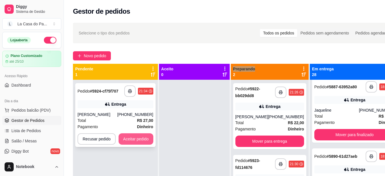
click at [130, 141] on button "Aceitar pedido" at bounding box center [136, 138] width 35 height 11
click at [130, 141] on div "Recusar pedido Aceitar pedido" at bounding box center [116, 138] width 76 height 11
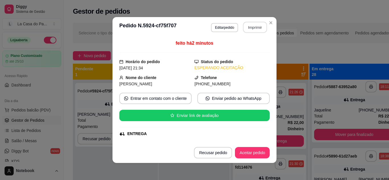
click at [247, 27] on button "Imprimir" at bounding box center [255, 27] width 24 height 11
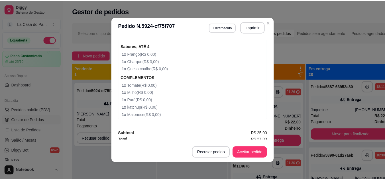
scroll to position [306, 0]
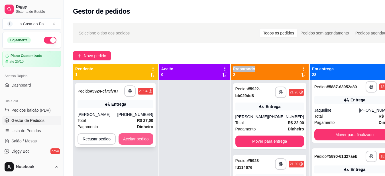
click at [145, 142] on button "Aceitar pedido" at bounding box center [136, 138] width 35 height 11
click at [134, 143] on button "Aceitar pedido" at bounding box center [136, 139] width 34 height 11
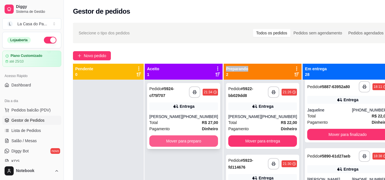
click at [188, 141] on button "Mover para preparo" at bounding box center [183, 141] width 69 height 11
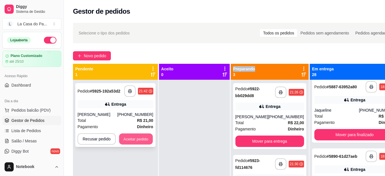
click at [139, 136] on button "Aceitar pedido" at bounding box center [136, 139] width 34 height 11
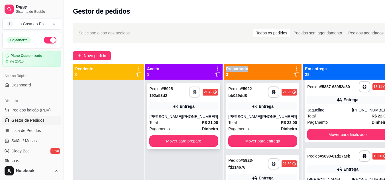
click at [197, 91] on button "button" at bounding box center [194, 92] width 11 height 11
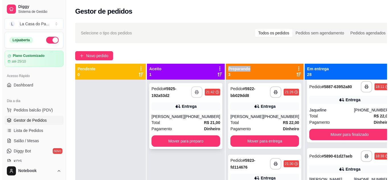
scroll to position [0, 0]
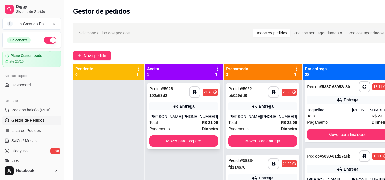
click at [176, 122] on div "Total R$ 21,00" at bounding box center [183, 123] width 69 height 6
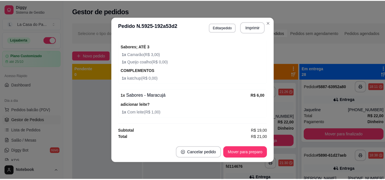
scroll to position [1, 0]
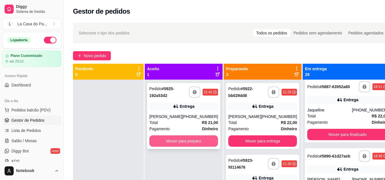
click at [202, 142] on button "Mover para preparo" at bounding box center [183, 141] width 69 height 11
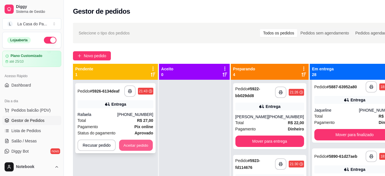
click at [149, 144] on button "Aceitar pedido" at bounding box center [136, 145] width 34 height 11
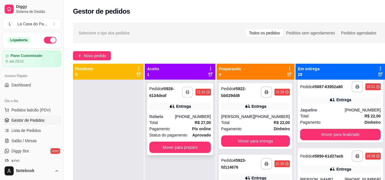
click at [193, 94] on button "button" at bounding box center [187, 92] width 11 height 11
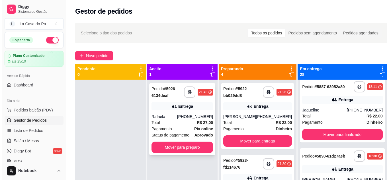
scroll to position [0, 0]
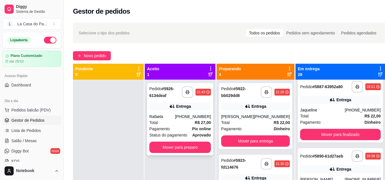
click at [170, 123] on div "Total R$ 27,00" at bounding box center [180, 123] width 62 height 6
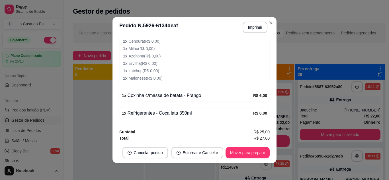
scroll to position [241, 0]
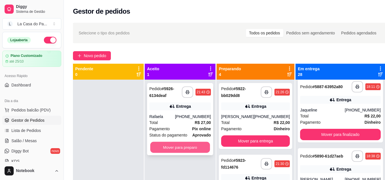
click at [181, 147] on button "Mover para preparo" at bounding box center [180, 147] width 60 height 11
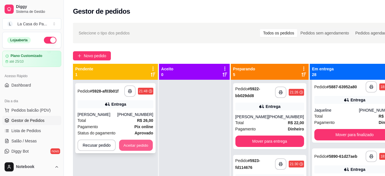
click at [138, 143] on button "Aceitar pedido" at bounding box center [136, 145] width 34 height 11
click at [138, 143] on div "Recusar pedido Aceitar pedido" at bounding box center [116, 145] width 76 height 11
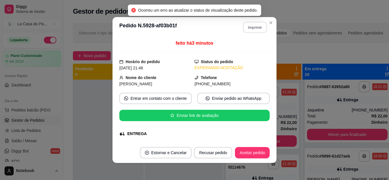
click at [254, 30] on button "Imprimir" at bounding box center [255, 27] width 24 height 11
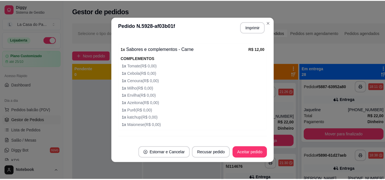
scroll to position [275, 0]
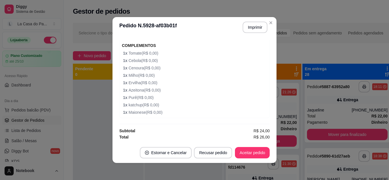
click at [143, 136] on div "**********" at bounding box center [194, 90] width 389 height 180
click at [259, 155] on button "Aceitar pedido" at bounding box center [253, 153] width 34 height 11
click at [243, 156] on button "Mover para preparo" at bounding box center [247, 153] width 43 height 11
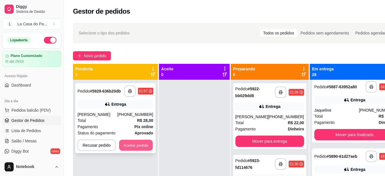
click at [151, 148] on button "Aceitar pedido" at bounding box center [136, 145] width 34 height 11
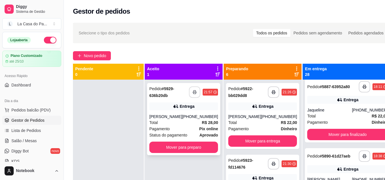
click at [194, 96] on button "button" at bounding box center [194, 92] width 11 height 11
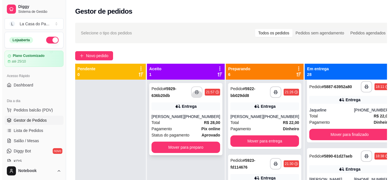
scroll to position [0, 0]
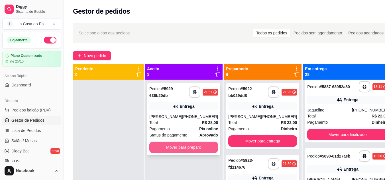
click at [187, 127] on div "Pagamento Pix online" at bounding box center [183, 129] width 69 height 6
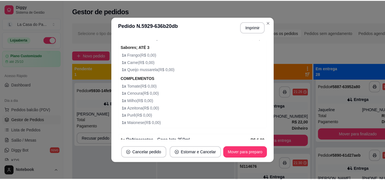
scroll to position [334, 0]
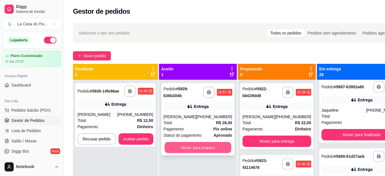
click at [201, 150] on button "Mover para preparo" at bounding box center [197, 147] width 67 height 11
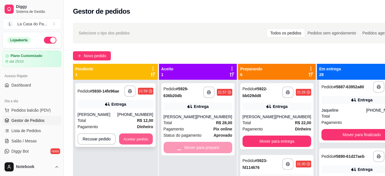
click at [145, 139] on button "Aceitar pedido" at bounding box center [136, 139] width 34 height 11
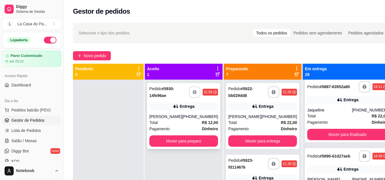
click at [195, 93] on icon "button" at bounding box center [195, 92] width 4 height 4
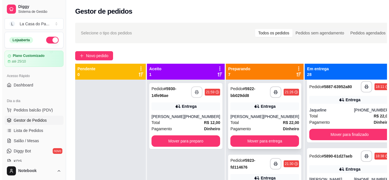
scroll to position [0, 0]
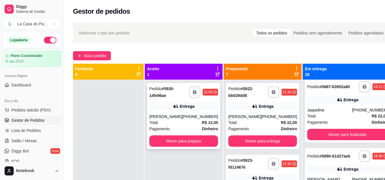
click at [173, 122] on div "Total R$ 12,00" at bounding box center [183, 123] width 69 height 6
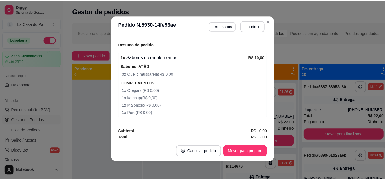
scroll to position [176, 0]
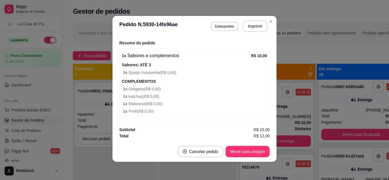
click at [113, 132] on div "feito há 6 minutos Horário do pedido [DATE] 21:59 Status do pedido ACEITO Nome …" at bounding box center [195, 88] width 164 height 105
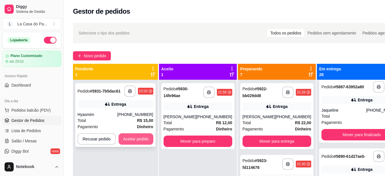
click at [148, 138] on button "Aceitar pedido" at bounding box center [136, 138] width 35 height 11
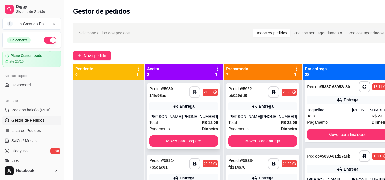
click at [193, 92] on icon "button" at bounding box center [195, 92] width 4 height 4
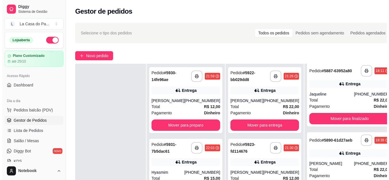
scroll to position [57, 0]
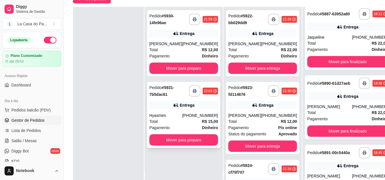
click at [189, 119] on div "Total R$ 15,00" at bounding box center [183, 122] width 69 height 6
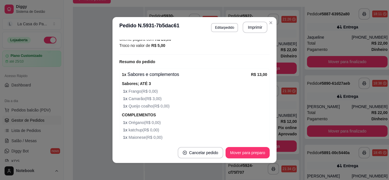
scroll to position [196, 0]
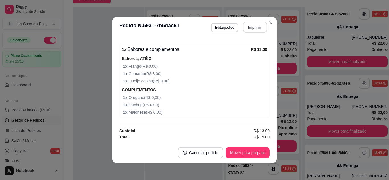
click at [256, 29] on button "Imprimir" at bounding box center [255, 27] width 24 height 11
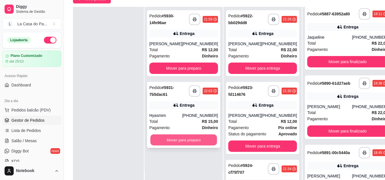
click at [189, 139] on button "Mover para preparo" at bounding box center [184, 140] width 67 height 11
click at [189, 139] on div "Mover para preparo" at bounding box center [183, 140] width 69 height 11
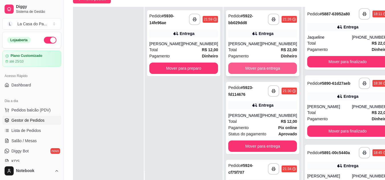
click at [263, 67] on button "Mover para entrega" at bounding box center [262, 68] width 69 height 11
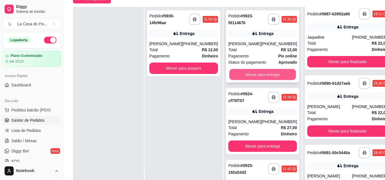
click at [262, 70] on button "Mover para entrega" at bounding box center [262, 74] width 67 height 11
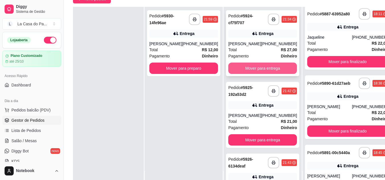
click at [263, 67] on button "Mover para entrega" at bounding box center [262, 68] width 69 height 11
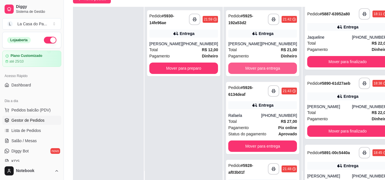
click at [263, 67] on button "Mover para entrega" at bounding box center [262, 68] width 69 height 11
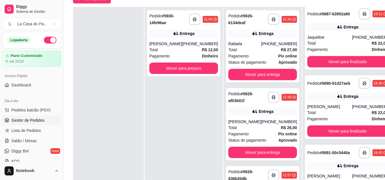
click at [263, 67] on div "**********" at bounding box center [262, 46] width 73 height 72
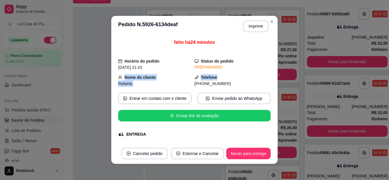
click at [263, 80] on div "feito há 24 minutos Horário do pedido [DATE] 21:43 Status do pedido PREPARANDO …" at bounding box center [194, 90] width 153 height 102
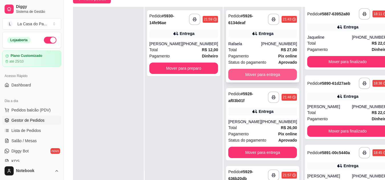
click at [268, 74] on button "Mover para entrega" at bounding box center [262, 74] width 69 height 11
click at [268, 74] on div "Mover para entrega" at bounding box center [262, 74] width 69 height 11
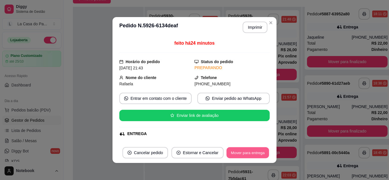
click at [260, 151] on button "Mover para entrega" at bounding box center [248, 153] width 43 height 11
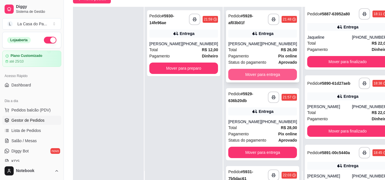
click at [256, 72] on button "Mover para entrega" at bounding box center [262, 74] width 69 height 11
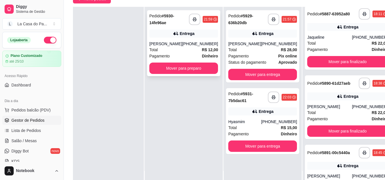
click at [190, 51] on div "Total R$ 12,00" at bounding box center [183, 50] width 69 height 6
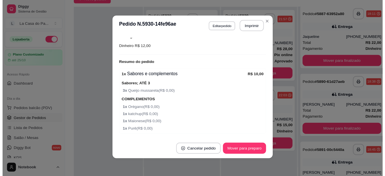
scroll to position [176, 0]
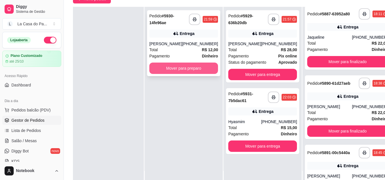
click at [183, 65] on button "Mover para preparo" at bounding box center [183, 68] width 69 height 11
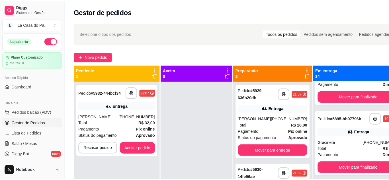
scroll to position [444, 0]
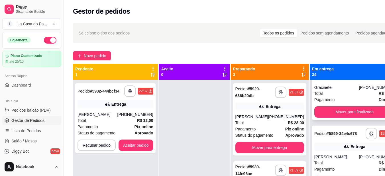
click at [330, 97] on div "Total R$ 27,00" at bounding box center [354, 93] width 81 height 6
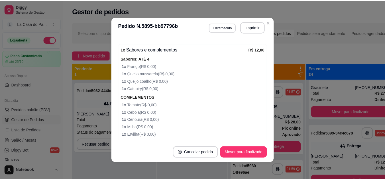
scroll to position [200, 0]
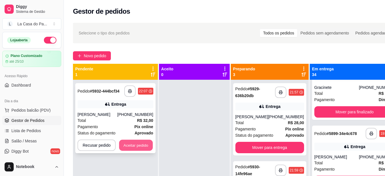
click at [130, 150] on button "Aceitar pedido" at bounding box center [136, 145] width 34 height 11
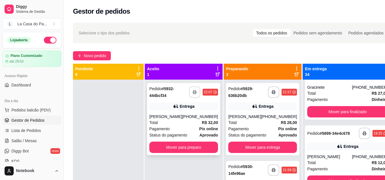
click at [198, 96] on button "button" at bounding box center [194, 92] width 11 height 11
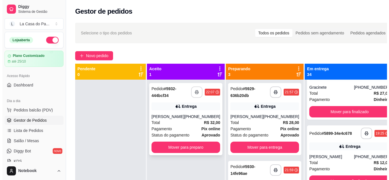
scroll to position [0, 0]
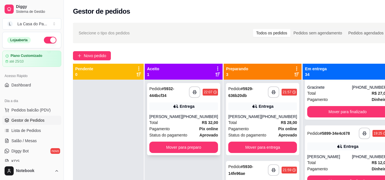
click at [178, 121] on div "Total R$ 32,00" at bounding box center [183, 123] width 69 height 6
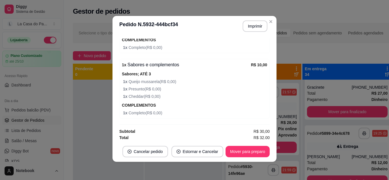
scroll to position [307, 0]
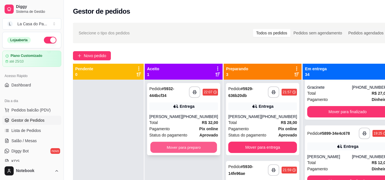
click at [178, 150] on button "Mover para preparo" at bounding box center [184, 147] width 67 height 11
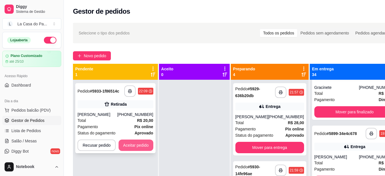
click at [135, 145] on button "Aceitar pedido" at bounding box center [136, 145] width 35 height 11
click at [135, 145] on div "Recusar pedido Aceitar pedido" at bounding box center [116, 145] width 76 height 11
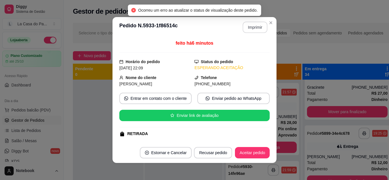
click at [253, 28] on button "Imprimir" at bounding box center [255, 27] width 25 height 11
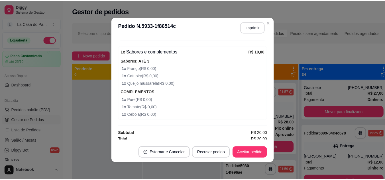
scroll to position [205, 0]
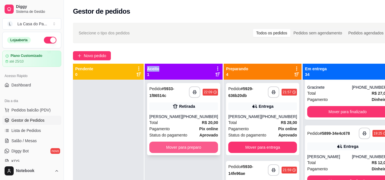
click at [177, 146] on button "Mover para preparo" at bounding box center [183, 147] width 69 height 11
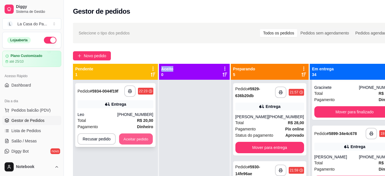
click at [140, 139] on button "Aceitar pedido" at bounding box center [136, 139] width 34 height 11
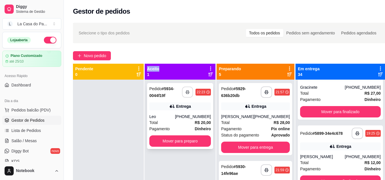
click at [190, 93] on icon "button" at bounding box center [188, 92] width 4 height 4
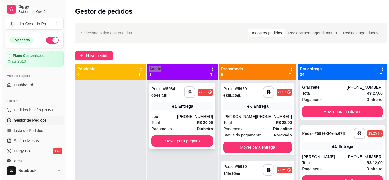
scroll to position [0, 0]
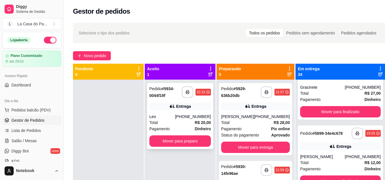
click at [166, 121] on div "Total R$ 20,00" at bounding box center [180, 123] width 62 height 6
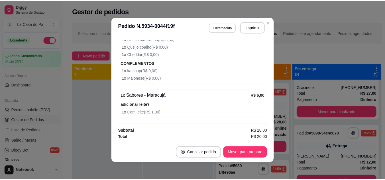
scroll to position [1, 0]
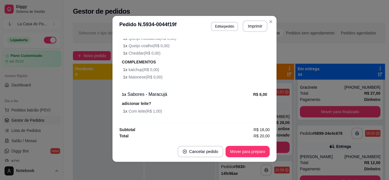
click at [68, 74] on div "**********" at bounding box center [229, 135] width 331 height 232
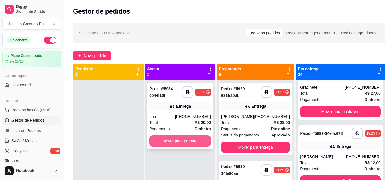
click at [174, 139] on button "Mover para preparo" at bounding box center [180, 141] width 62 height 11
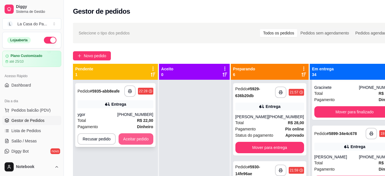
click at [132, 136] on button "Aceitar pedido" at bounding box center [136, 138] width 35 height 11
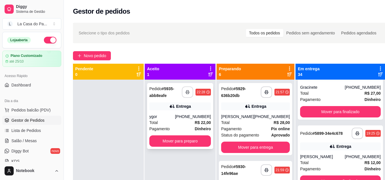
click at [190, 90] on button "button" at bounding box center [187, 92] width 11 height 11
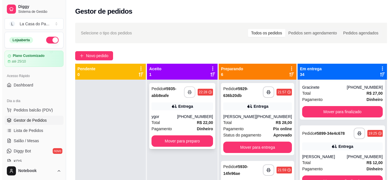
scroll to position [0, 0]
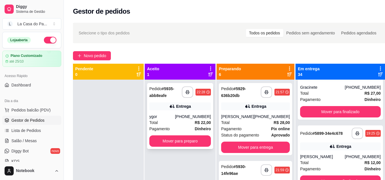
click at [166, 118] on div "ygor" at bounding box center [162, 117] width 26 height 6
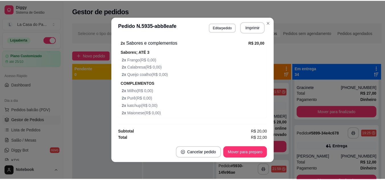
scroll to position [204, 0]
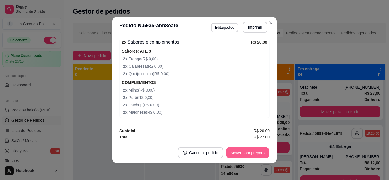
click at [245, 155] on button "Mover para preparo" at bounding box center [247, 153] width 43 height 11
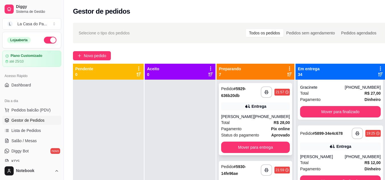
click at [241, 119] on div "[PERSON_NAME]" at bounding box center [237, 117] width 33 height 6
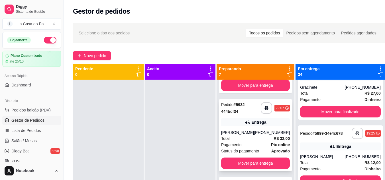
scroll to position [228, 0]
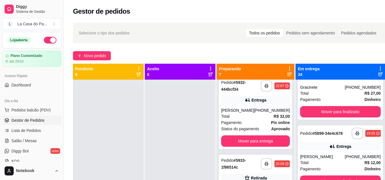
drag, startPoint x: 291, startPoint y: 72, endPoint x: 290, endPoint y: 76, distance: 4.5
click at [291, 73] on div at bounding box center [289, 71] width 5 height 11
click at [290, 76] on div at bounding box center [289, 71] width 5 height 11
click at [290, 76] on icon at bounding box center [289, 74] width 5 height 5
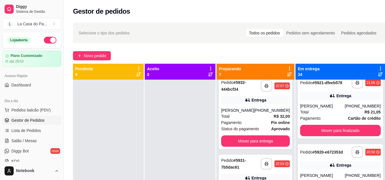
click at [292, 77] on icon at bounding box center [289, 74] width 5 height 5
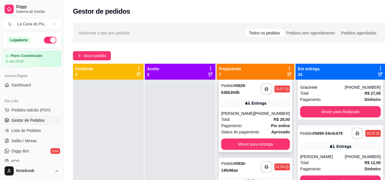
scroll to position [0, 0]
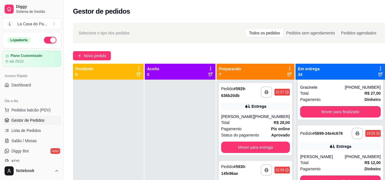
drag, startPoint x: 293, startPoint y: 74, endPoint x: 278, endPoint y: 92, distance: 23.1
click at [292, 74] on icon at bounding box center [289, 75] width 5 height 4
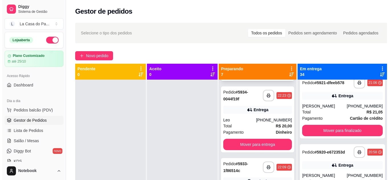
scroll to position [86, 0]
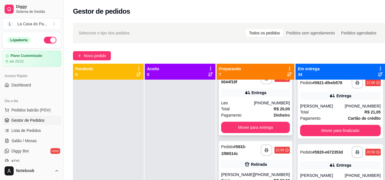
click at [251, 107] on div "Total R$ 20,00" at bounding box center [255, 109] width 69 height 6
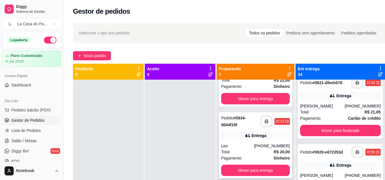
scroll to position [0, 0]
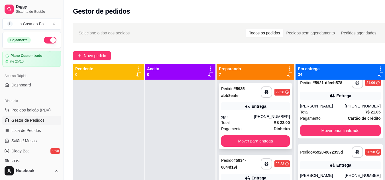
click at [254, 114] on div "ygor" at bounding box center [237, 117] width 33 height 6
click at [292, 74] on icon at bounding box center [289, 75] width 5 height 4
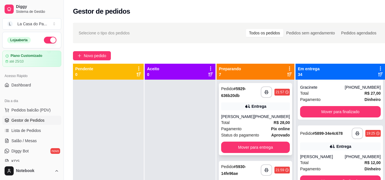
click at [247, 125] on div "Total R$ 28,00" at bounding box center [255, 123] width 69 height 6
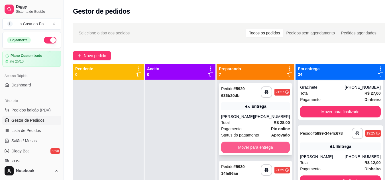
click at [253, 145] on button "Mover para entrega" at bounding box center [255, 147] width 69 height 11
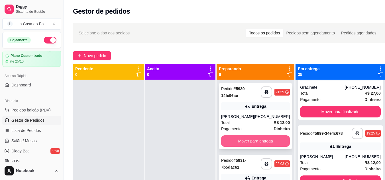
click at [251, 143] on button "Mover para entrega" at bounding box center [255, 141] width 69 height 11
click at [252, 145] on button "Mover para entrega" at bounding box center [255, 141] width 69 height 11
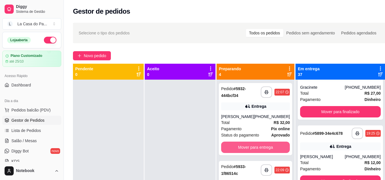
click at [252, 145] on button "Mover para entrega" at bounding box center [255, 147] width 69 height 11
click at [252, 145] on button "Mover para retirada disponível" at bounding box center [255, 147] width 69 height 11
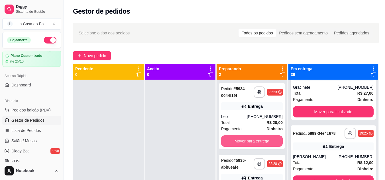
click at [252, 145] on button "Mover para entrega" at bounding box center [252, 141] width 62 height 11
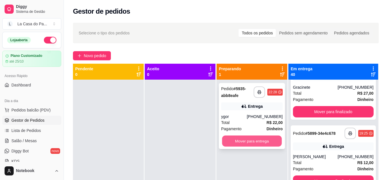
click at [254, 145] on button "Mover para entrega" at bounding box center [252, 141] width 60 height 11
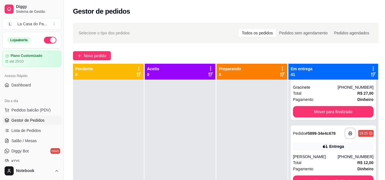
click at [373, 68] on icon at bounding box center [373, 69] width 1 height 4
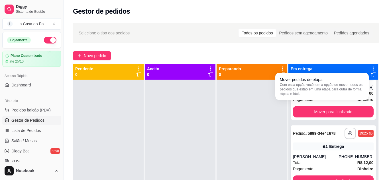
click at [368, 74] on div "Mover pedidos de etapa Com essa opção você tem a opção de mover todos os pedido…" at bounding box center [322, 86] width 94 height 27
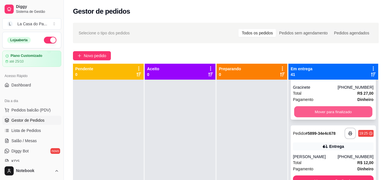
click at [329, 118] on button "Mover para finalizado" at bounding box center [333, 112] width 78 height 11
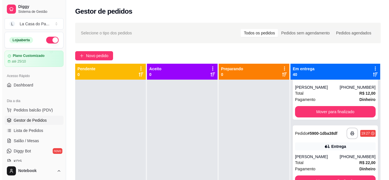
scroll to position [373, 0]
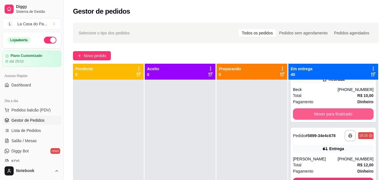
click at [329, 120] on button "Mover para finalizado" at bounding box center [333, 114] width 81 height 11
click at [329, 120] on div "Mover para finalizado" at bounding box center [333, 114] width 81 height 11
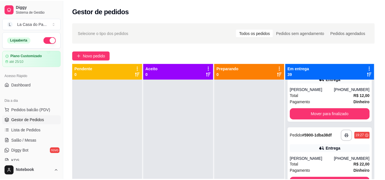
scroll to position [301, 0]
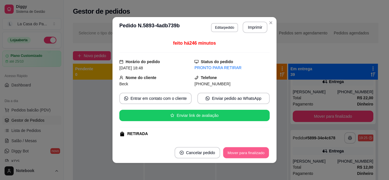
click at [254, 153] on button "Mover para finalizado" at bounding box center [247, 153] width 46 height 11
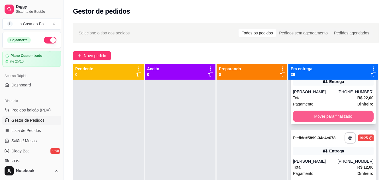
click at [322, 122] on button "Mover para finalizado" at bounding box center [333, 116] width 81 height 11
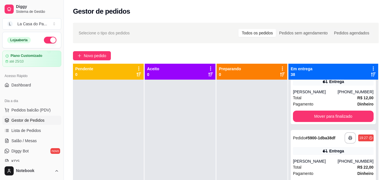
scroll to position [229, 0]
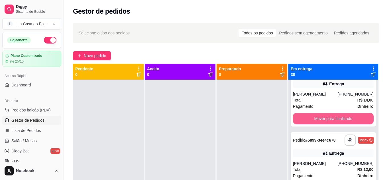
click at [322, 123] on button "Mover para finalizado" at bounding box center [333, 118] width 81 height 11
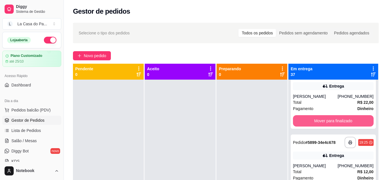
click at [322, 123] on button "Mover para finalizado" at bounding box center [333, 120] width 81 height 11
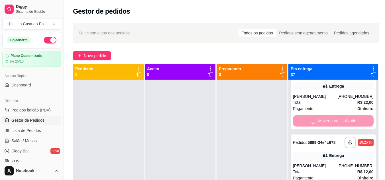
scroll to position [85, 0]
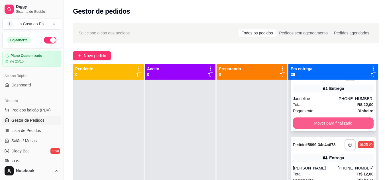
click at [321, 125] on button "Mover para finalizado" at bounding box center [333, 123] width 81 height 11
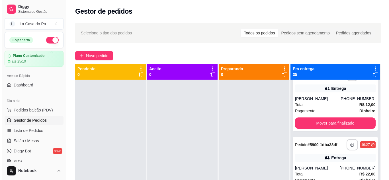
scroll to position [13, 0]
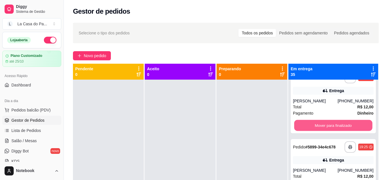
click at [321, 125] on button "Mover para finalizado" at bounding box center [333, 125] width 78 height 11
click at [321, 125] on div "Mover para finalizado" at bounding box center [333, 125] width 81 height 11
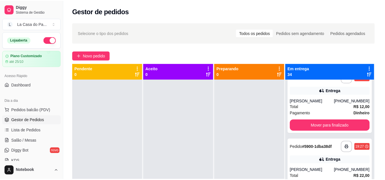
scroll to position [0, 0]
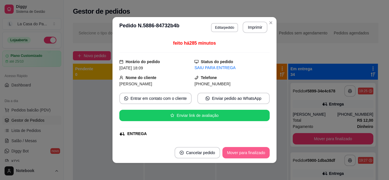
click at [245, 152] on button "Mover para finalizado" at bounding box center [246, 152] width 47 height 11
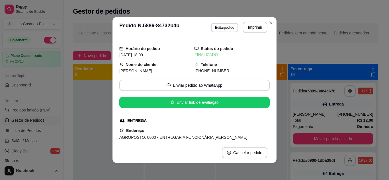
click at [334, 141] on button "Mover para finalizado" at bounding box center [333, 138] width 81 height 11
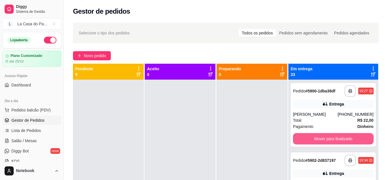
click at [334, 141] on button "Mover para finalizado" at bounding box center [333, 138] width 81 height 11
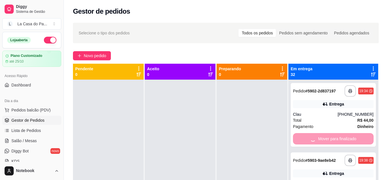
click at [334, 141] on div "Mover para finalizado" at bounding box center [333, 138] width 81 height 11
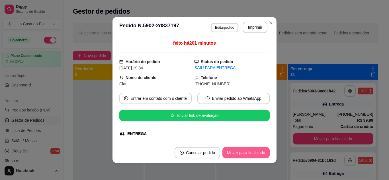
click at [245, 154] on button "Mover para finalizado" at bounding box center [246, 152] width 47 height 11
click at [245, 154] on div "Mover para finalizado" at bounding box center [246, 152] width 47 height 11
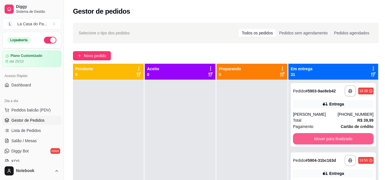
click at [320, 141] on button "Mover para finalizado" at bounding box center [333, 138] width 81 height 11
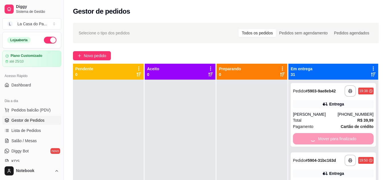
click at [320, 141] on div "Mover para finalizado" at bounding box center [333, 138] width 81 height 11
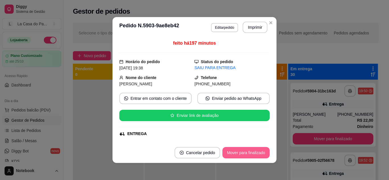
click at [248, 154] on button "Mover para finalizado" at bounding box center [246, 152] width 47 height 11
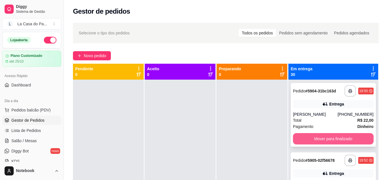
click at [315, 139] on button "Mover para finalizado" at bounding box center [333, 138] width 81 height 11
click at [315, 139] on div "Mover para finalizado" at bounding box center [333, 138] width 81 height 11
click at [315, 139] on button "Mover para finalizado" at bounding box center [333, 139] width 78 height 11
click at [315, 139] on button "Mover para finalizado" at bounding box center [333, 138] width 81 height 11
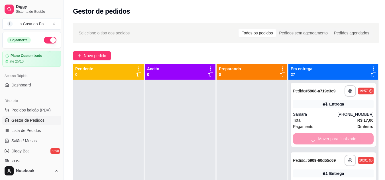
click at [315, 139] on div "Mover para finalizado" at bounding box center [333, 138] width 81 height 11
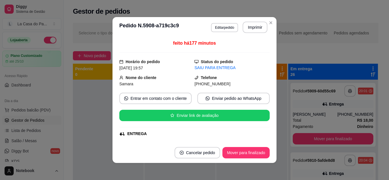
click at [315, 139] on button "Mover para finalizado" at bounding box center [333, 138] width 81 height 11
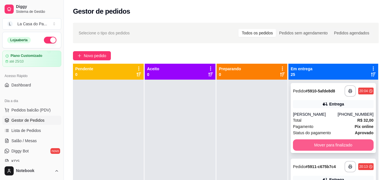
click at [307, 150] on button "Mover para finalizado" at bounding box center [333, 145] width 81 height 11
click at [307, 146] on button "Mover para finalizado" at bounding box center [333, 145] width 81 height 11
click at [307, 146] on div "Mover para finalizado" at bounding box center [333, 145] width 81 height 11
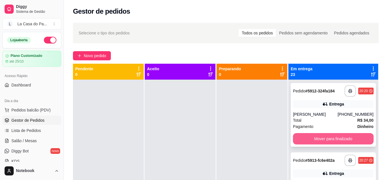
click at [316, 138] on button "Mover para finalizado" at bounding box center [333, 138] width 81 height 11
click at [316, 138] on div "Mover para finalizado" at bounding box center [333, 138] width 81 height 11
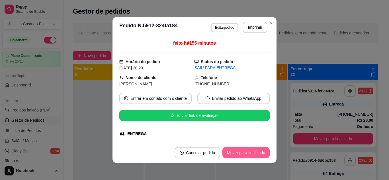
click at [246, 149] on button "Mover para finalizado" at bounding box center [246, 152] width 47 height 11
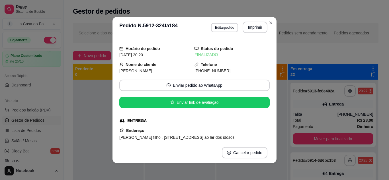
click at [314, 141] on button "Mover para finalizado" at bounding box center [333, 138] width 81 height 11
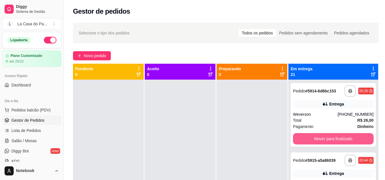
click at [314, 141] on button "Mover para finalizado" at bounding box center [333, 138] width 81 height 11
click at [314, 141] on div "Mover para finalizado" at bounding box center [333, 138] width 81 height 11
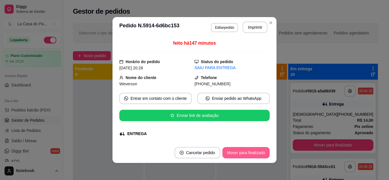
click at [234, 151] on button "Mover para finalizado" at bounding box center [246, 152] width 47 height 11
click at [234, 151] on div "Mover para finalizado" at bounding box center [246, 152] width 47 height 11
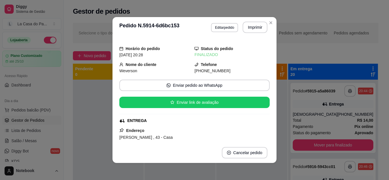
click at [311, 147] on button "Mover para finalizado" at bounding box center [333, 145] width 81 height 11
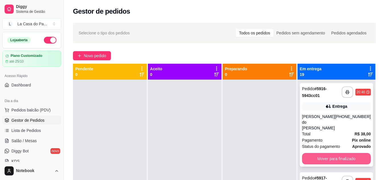
click at [310, 153] on button "Mover para finalizado" at bounding box center [336, 158] width 69 height 11
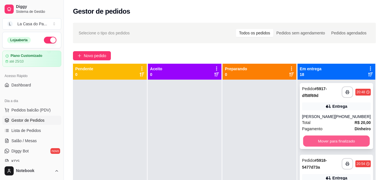
click at [310, 137] on button "Mover para finalizado" at bounding box center [336, 141] width 67 height 11
click at [310, 137] on div "Mover para finalizado" at bounding box center [336, 141] width 69 height 11
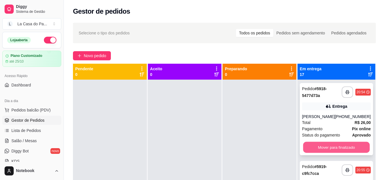
click at [308, 145] on button "Mover para finalizado" at bounding box center [336, 147] width 67 height 11
click at [308, 145] on div "Mover para finalizado" at bounding box center [336, 147] width 69 height 11
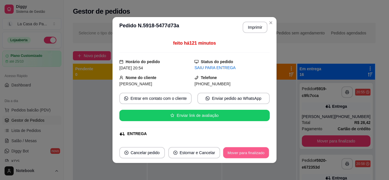
click at [244, 152] on button "Mover para finalizado" at bounding box center [247, 153] width 46 height 11
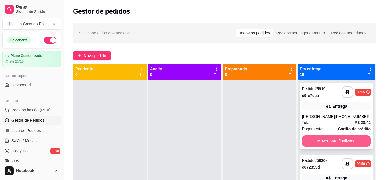
click at [317, 137] on button "Mover para finalizado" at bounding box center [336, 141] width 69 height 11
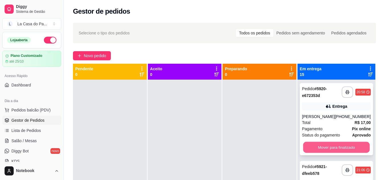
click at [307, 144] on button "Mover para finalizado" at bounding box center [336, 147] width 67 height 11
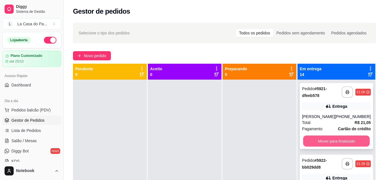
click at [313, 136] on button "Mover para finalizado" at bounding box center [336, 141] width 67 height 11
click at [314, 139] on button "Mover para finalizado" at bounding box center [336, 141] width 69 height 11
click at [314, 139] on button "Mover para finalizado" at bounding box center [336, 141] width 67 height 11
click at [314, 139] on div "Mover para finalizado" at bounding box center [336, 141] width 69 height 11
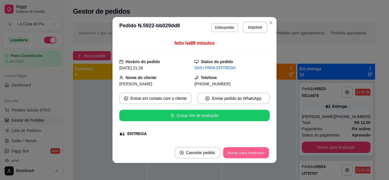
click at [230, 149] on button "Mover para finalizado" at bounding box center [247, 153] width 46 height 11
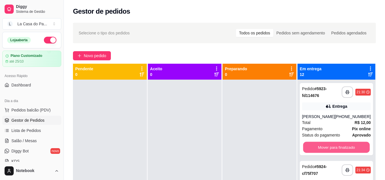
click at [313, 145] on button "Mover para finalizado" at bounding box center [336, 147] width 67 height 11
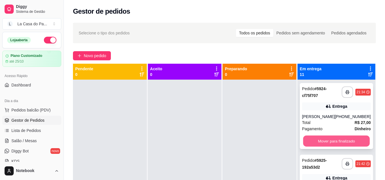
click at [309, 137] on button "Mover para finalizado" at bounding box center [336, 141] width 67 height 11
click at [309, 138] on button "Mover para finalizado" at bounding box center [336, 141] width 67 height 11
click at [309, 138] on div "Mover para finalizado" at bounding box center [336, 141] width 69 height 11
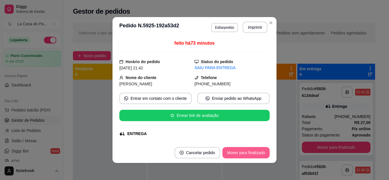
click at [229, 151] on button "Mover para finalizado" at bounding box center [246, 152] width 47 height 11
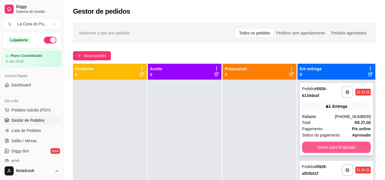
click at [318, 146] on button "Mover para finalizado" at bounding box center [336, 147] width 69 height 11
click at [318, 145] on button "Mover para finalizado" at bounding box center [336, 147] width 69 height 11
click at [318, 145] on div "Mover para finalizado" at bounding box center [336, 147] width 69 height 11
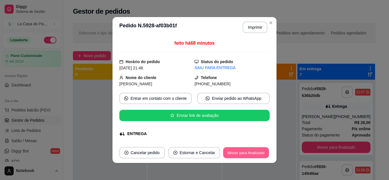
click at [227, 152] on button "Mover para finalizado" at bounding box center [247, 153] width 46 height 11
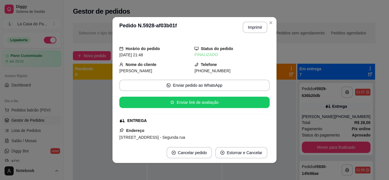
click at [319, 146] on button "Mover para finalizado" at bounding box center [336, 147] width 69 height 11
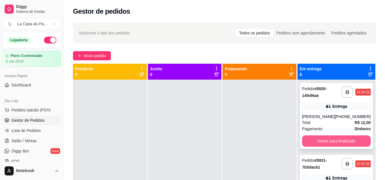
click at [339, 143] on button "Mover para finalizado" at bounding box center [336, 141] width 69 height 11
click at [339, 141] on button "Mover para finalizado" at bounding box center [336, 141] width 69 height 11
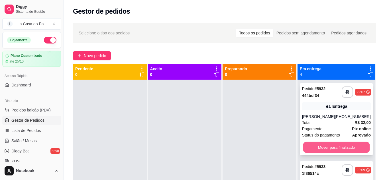
click at [339, 150] on button "Mover para finalizado" at bounding box center [336, 147] width 67 height 11
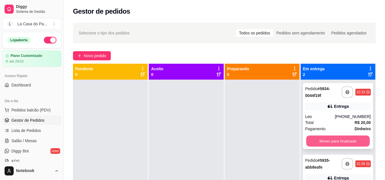
click at [340, 142] on button "Mover para finalizado" at bounding box center [338, 141] width 64 height 11
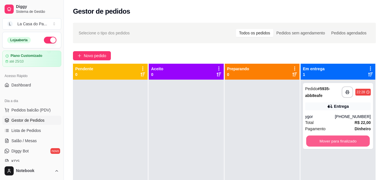
click at [340, 142] on button "Mover para finalizado" at bounding box center [338, 141] width 64 height 11
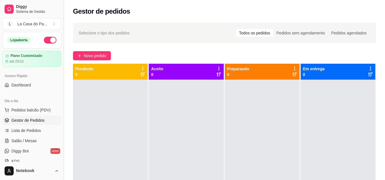
click at [63, 11] on button "Toggle Sidebar" at bounding box center [63, 90] width 5 height 180
